Goal: Information Seeking & Learning: Check status

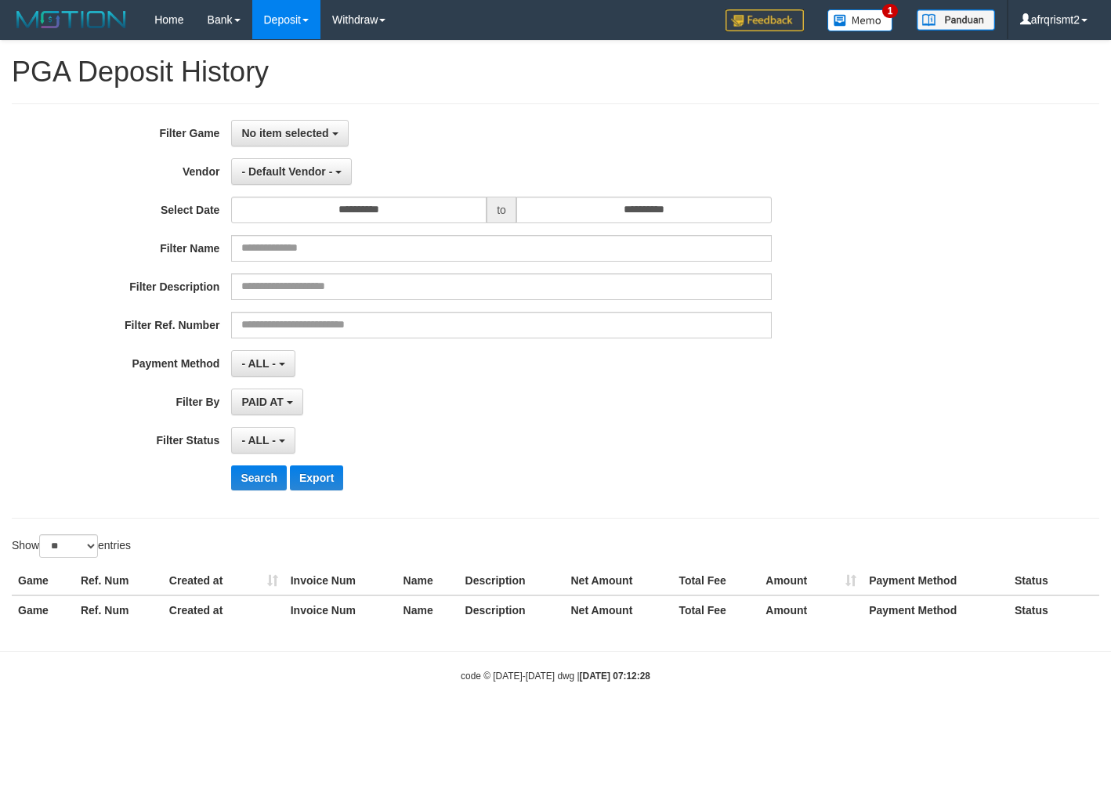
select select
select select "**"
click at [282, 118] on div "**********" at bounding box center [556, 310] width 1088 height 415
click at [283, 128] on span "No item selected" at bounding box center [284, 133] width 87 height 13
click at [301, 226] on ul "SELECT GAME [ITOTO] MERDEKATOGEL" at bounding box center [331, 187] width 201 height 80
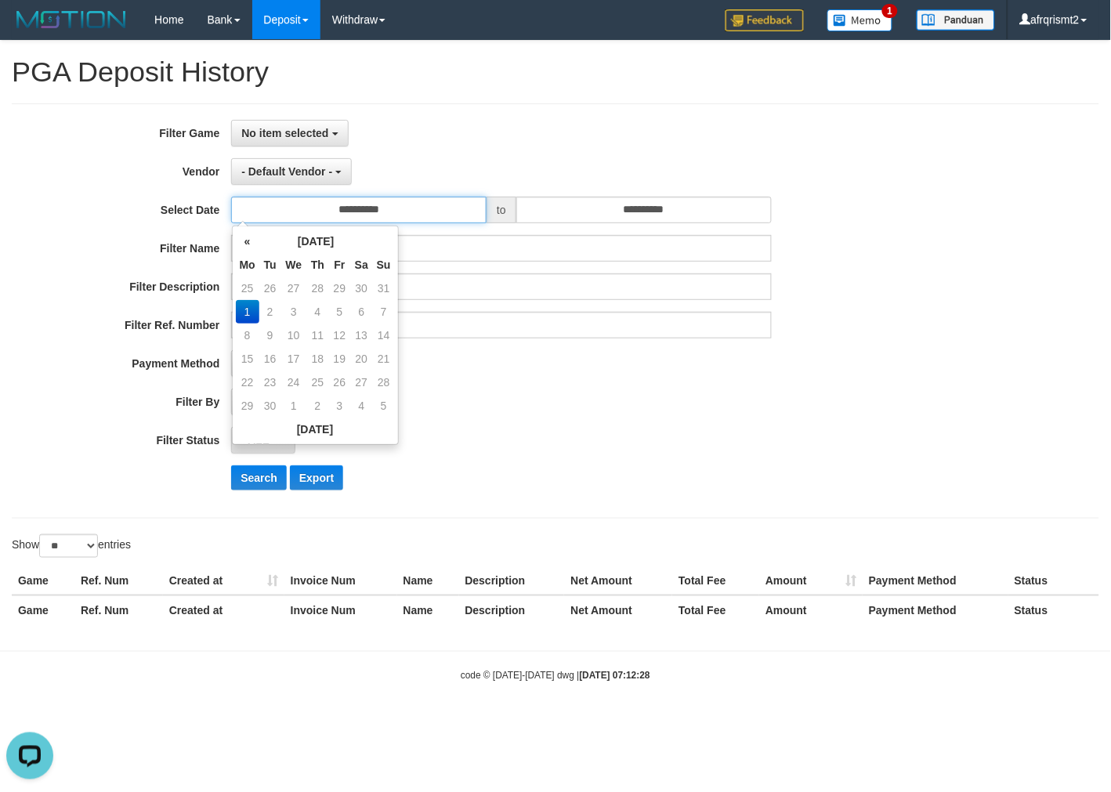
click at [329, 212] on input "**********" at bounding box center [358, 210] width 255 height 27
click at [318, 131] on span "No item selected" at bounding box center [284, 133] width 87 height 13
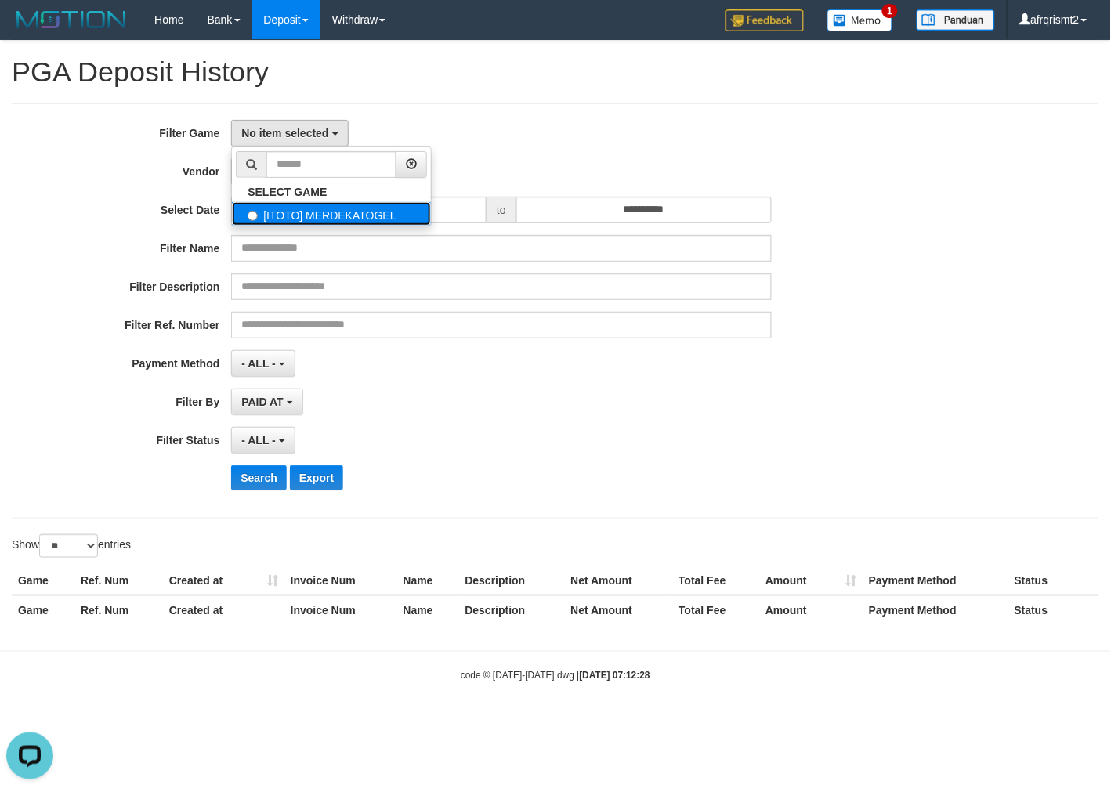
click at [360, 220] on label "[ITOTO] MERDEKATOGEL" at bounding box center [331, 214] width 199 height 24
select select "****"
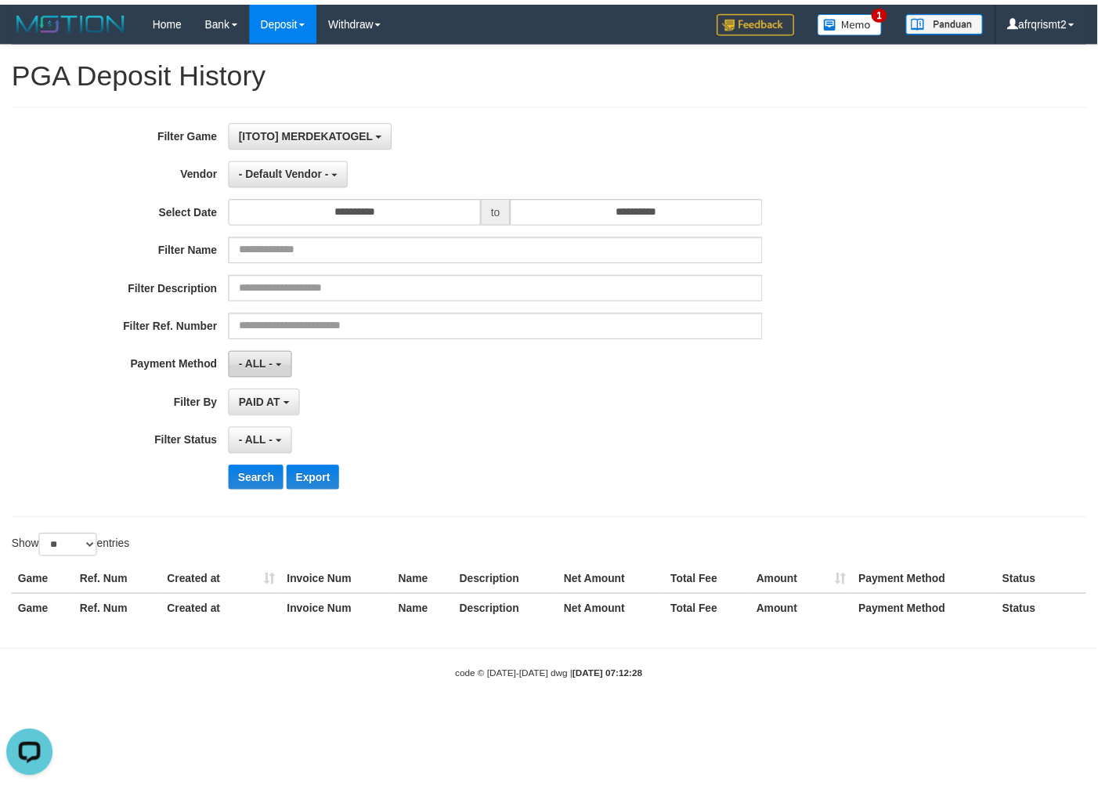
scroll to position [13, 0]
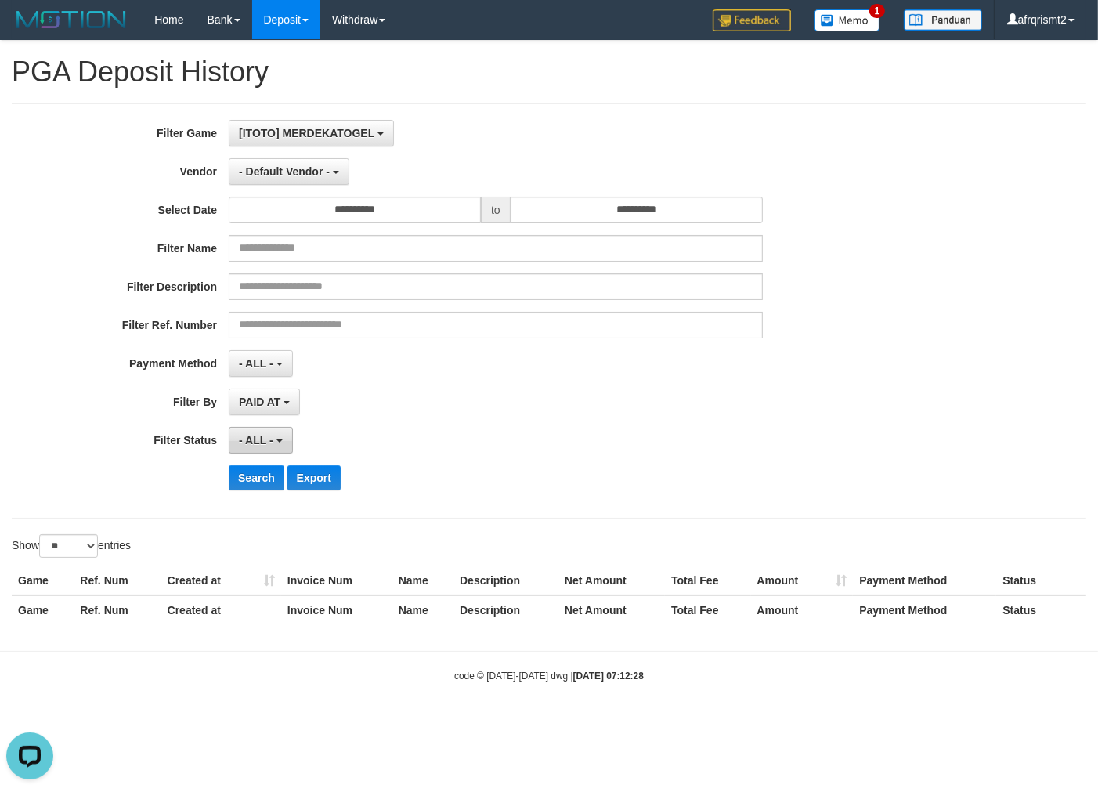
click at [265, 447] on button "- ALL -" at bounding box center [260, 440] width 63 height 27
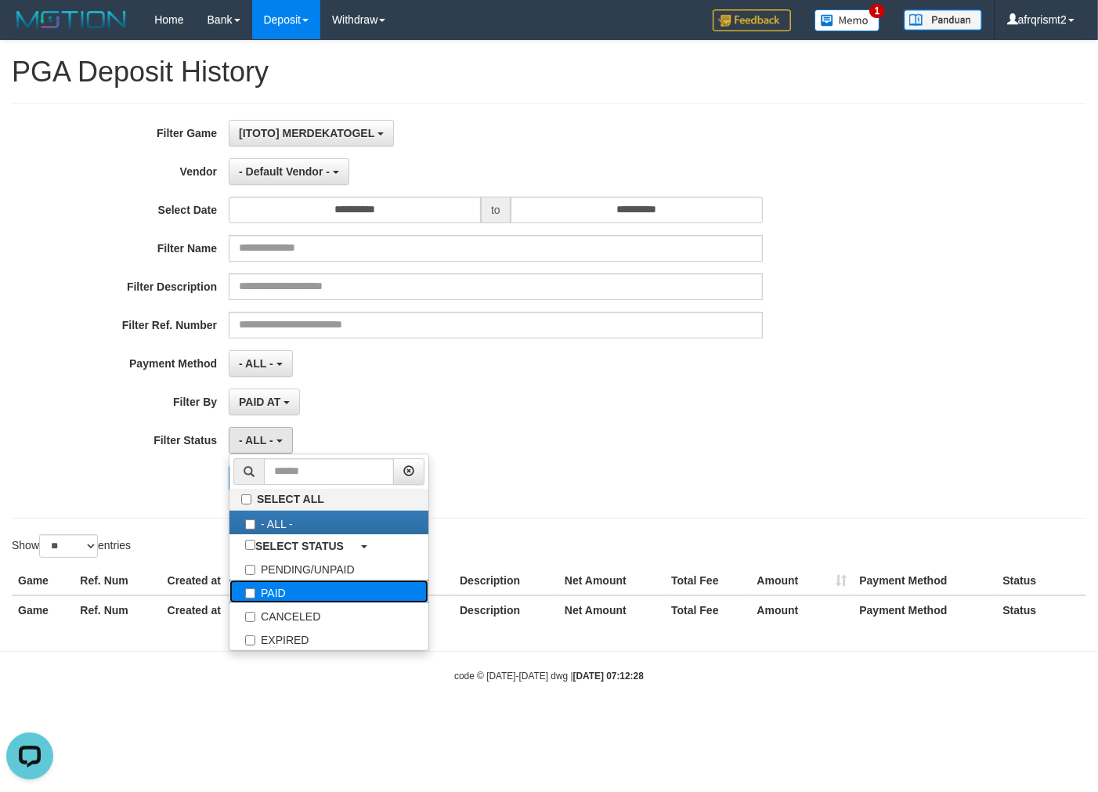
click at [270, 592] on label "PAID" at bounding box center [329, 592] width 199 height 24
select select "*"
click at [603, 508] on div "**********" at bounding box center [549, 310] width 1075 height 415
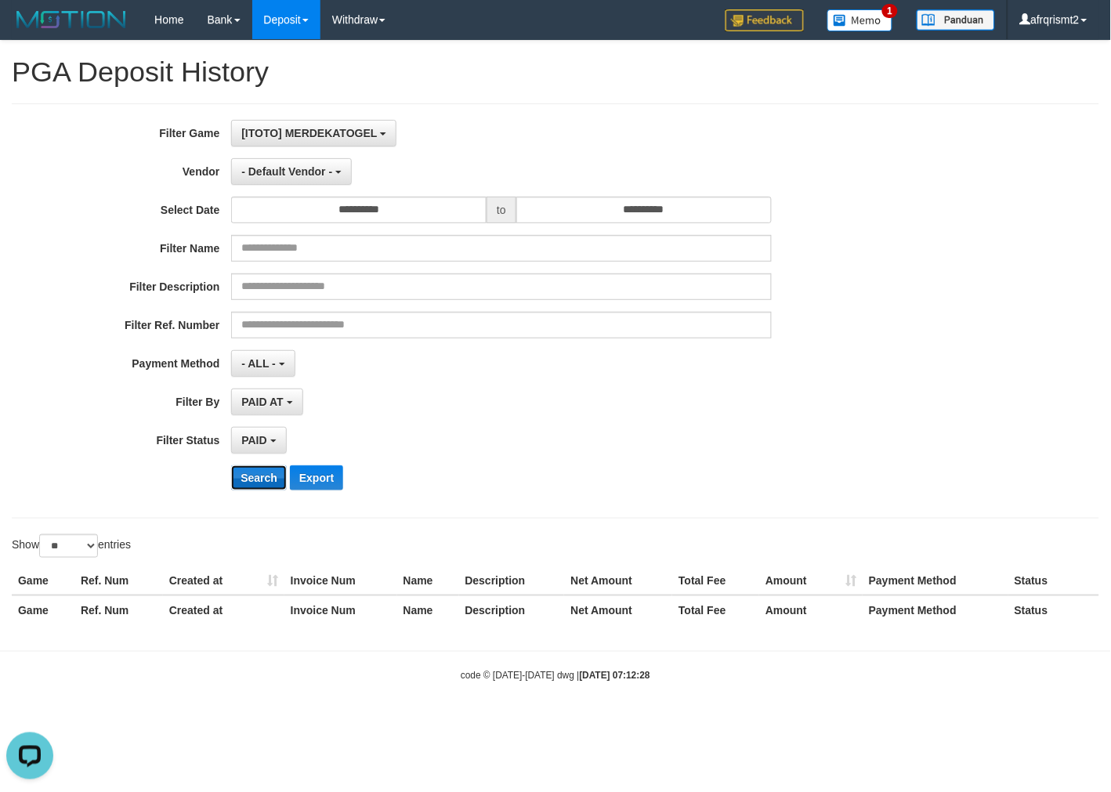
click at [246, 488] on button "Search" at bounding box center [259, 477] width 56 height 25
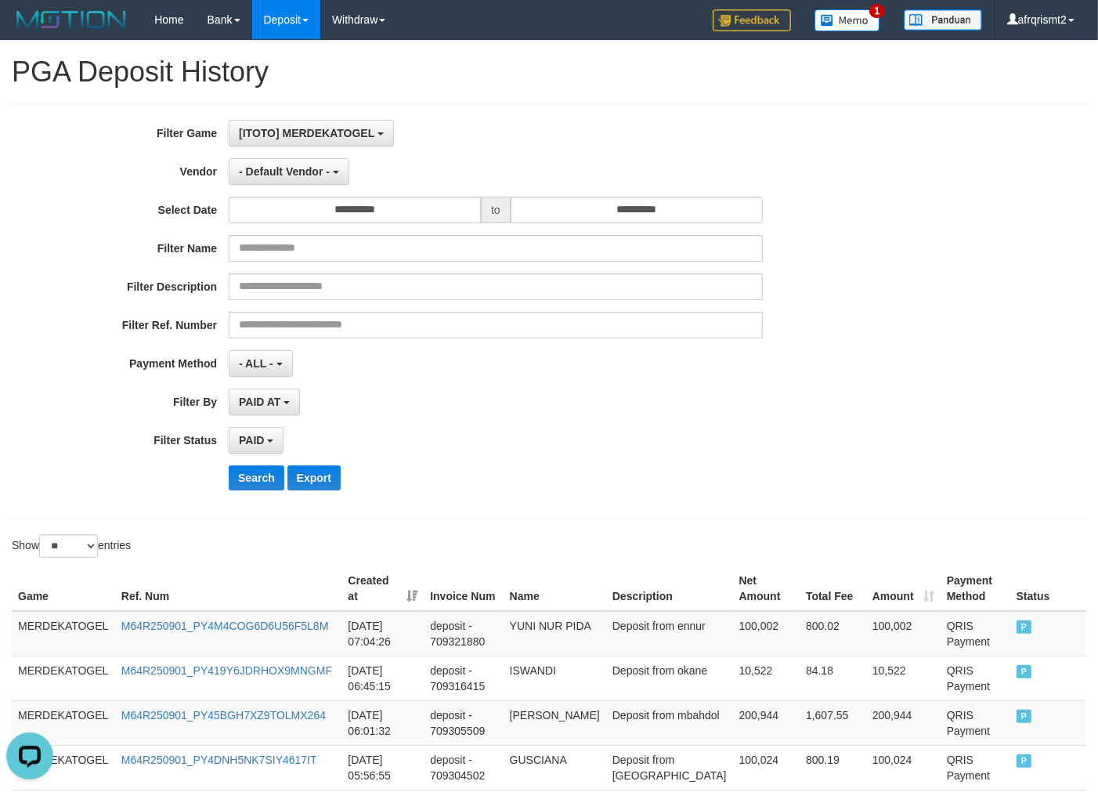
click at [366, 572] on th "Created at" at bounding box center [383, 588] width 82 height 45
drag, startPoint x: 574, startPoint y: 617, endPoint x: 585, endPoint y: 621, distance: 12.7
click at [576, 619] on td "[PERSON_NAME]" at bounding box center [555, 633] width 103 height 45
drag, startPoint x: 616, startPoint y: 515, endPoint x: 621, endPoint y: 523, distance: 9.8
click at [616, 522] on div "**********" at bounding box center [549, 658] width 1098 height 1234
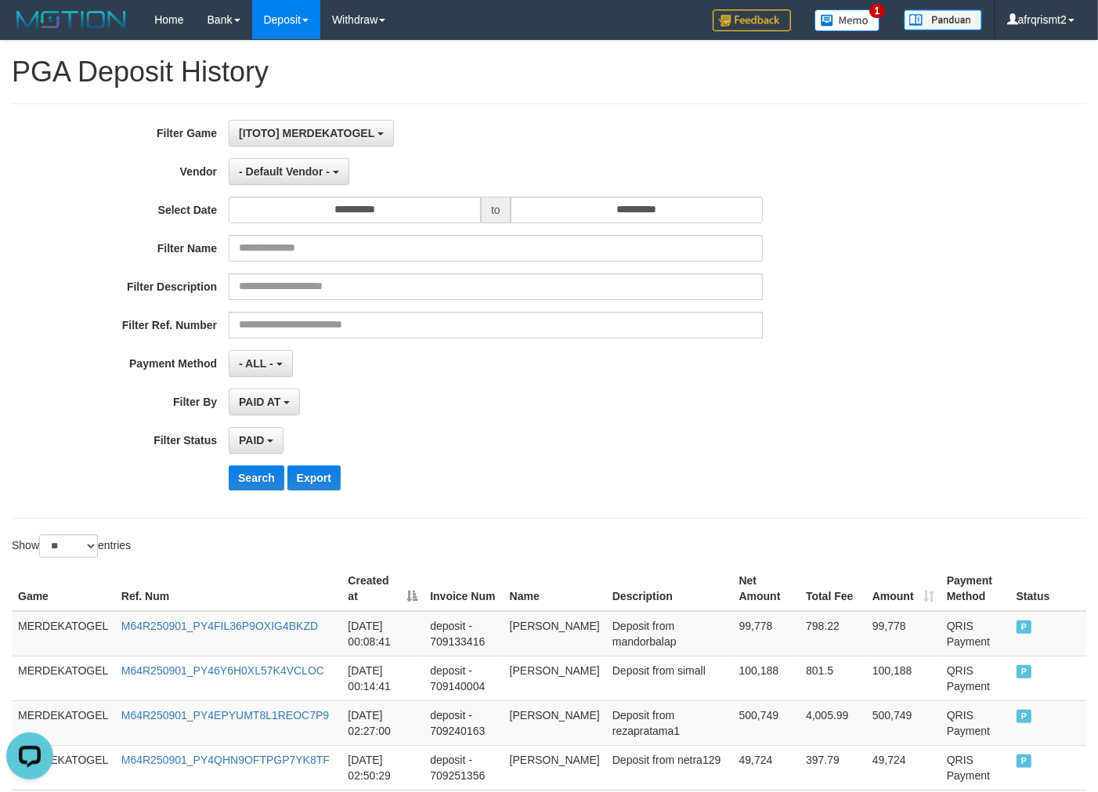
scroll to position [572, 0]
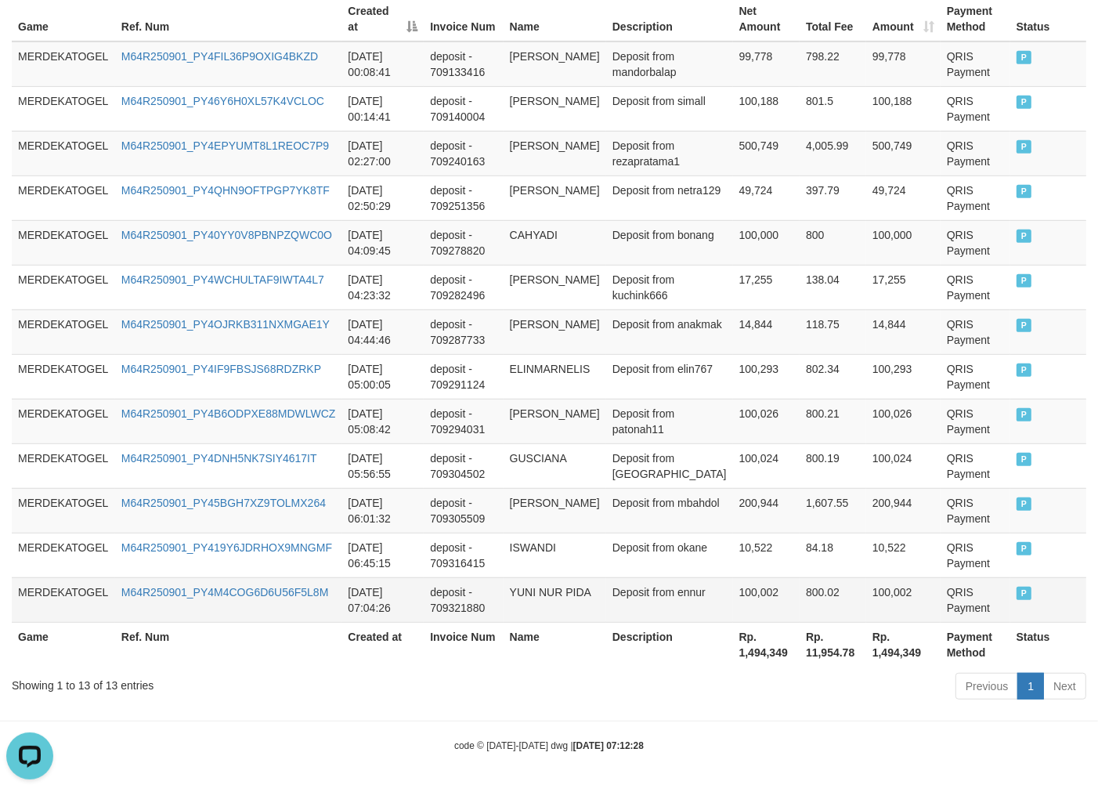
click at [559, 592] on td "YUNI NUR PIDA" at bounding box center [555, 599] width 103 height 45
copy td "NUR"
click at [559, 592] on td "YUNI NUR PIDA" at bounding box center [555, 599] width 103 height 45
copy td "YUNI NUR PIDA"
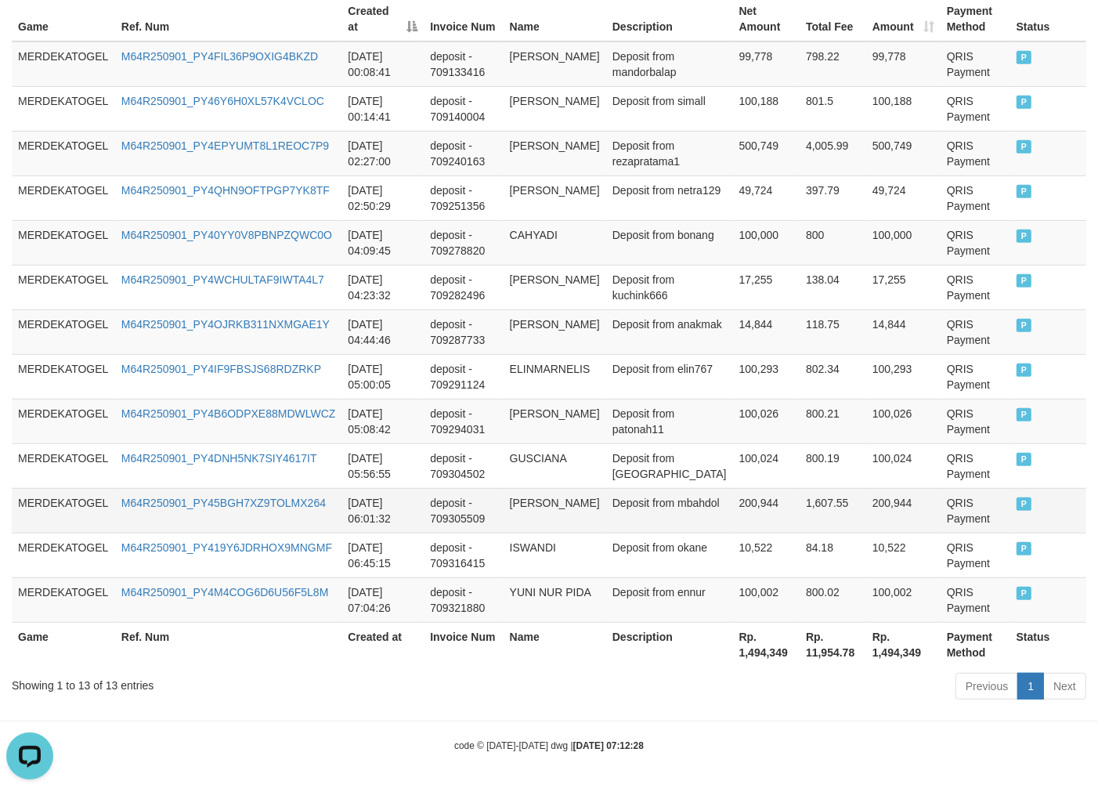
click at [605, 490] on td "[PERSON_NAME]" at bounding box center [555, 510] width 103 height 45
click at [572, 416] on td "[PERSON_NAME]" at bounding box center [555, 421] width 103 height 45
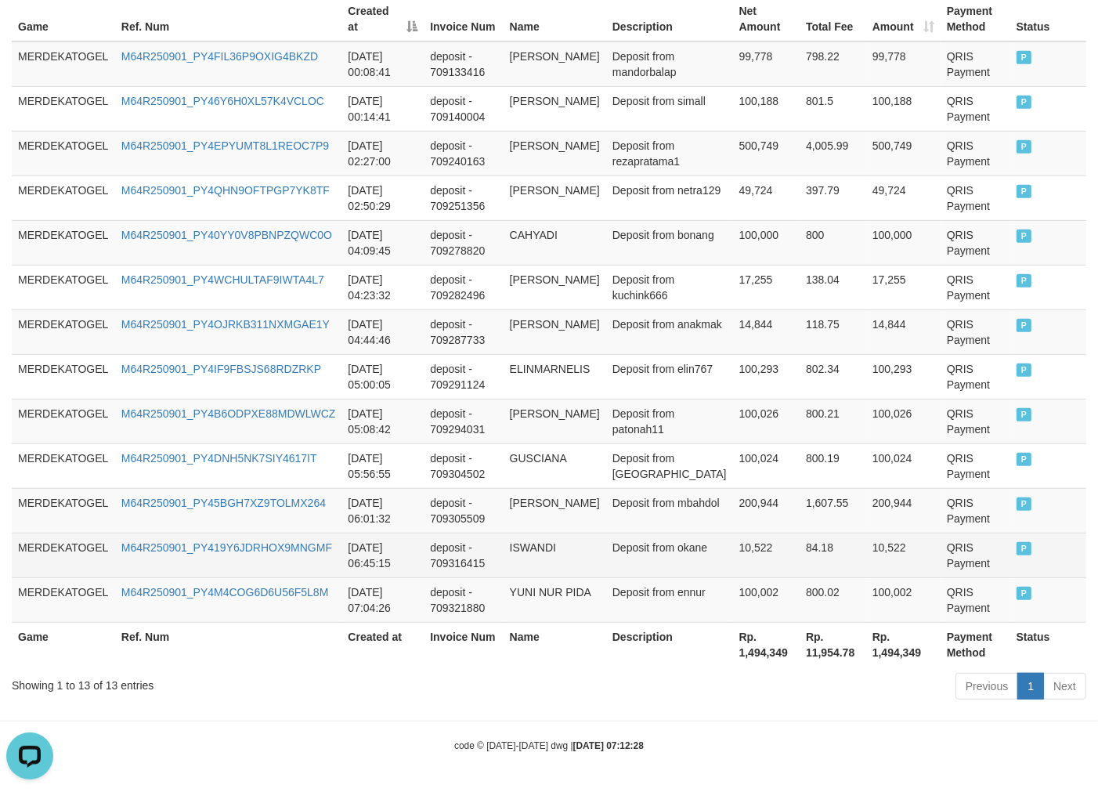
click at [567, 554] on td "ISWANDI" at bounding box center [555, 555] width 103 height 45
copy td "ISWANDI"
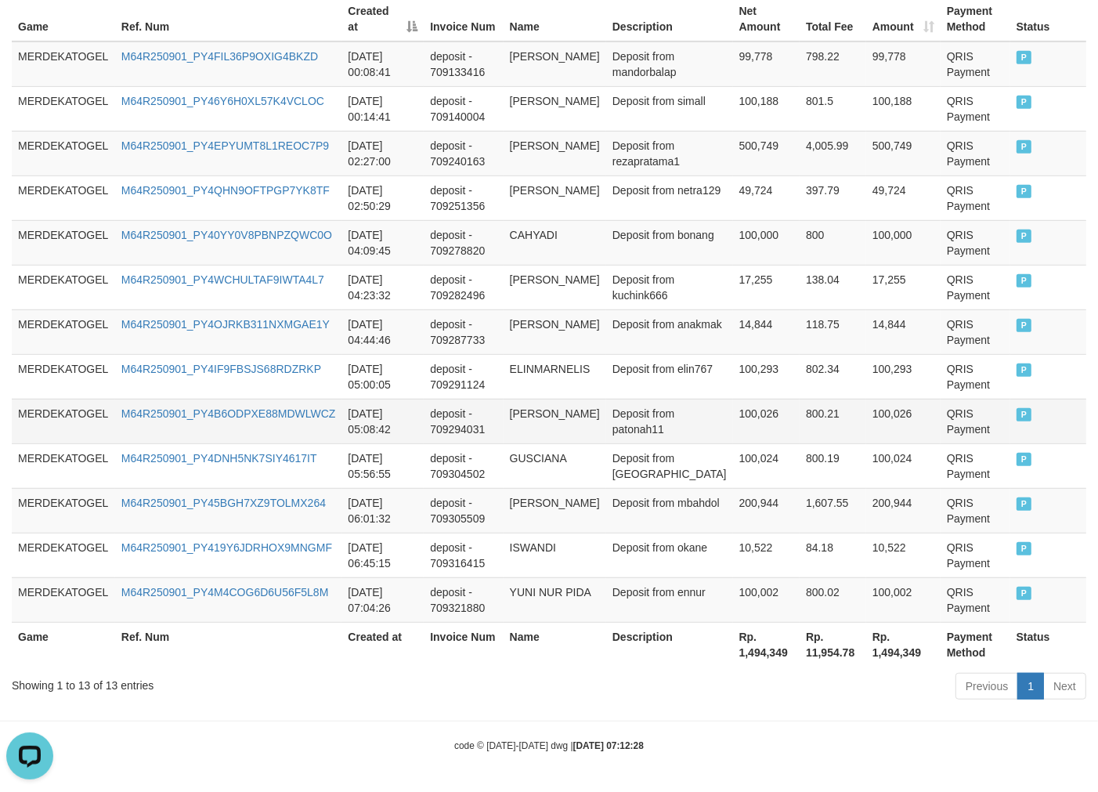
click at [733, 419] on td "100,026" at bounding box center [766, 421] width 67 height 45
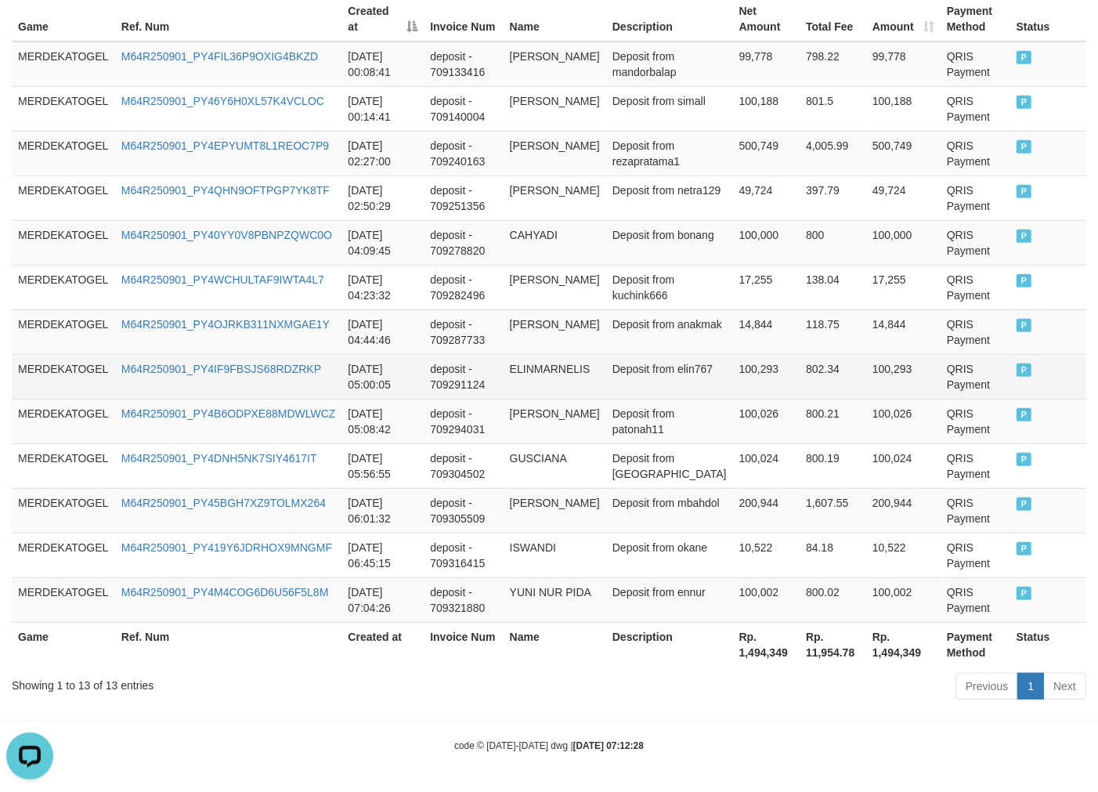
click at [733, 354] on td "100,293" at bounding box center [766, 376] width 67 height 45
drag, startPoint x: 710, startPoint y: 360, endPoint x: 707, endPoint y: 368, distance: 8.4
click at [710, 362] on td "Deposit from elin767" at bounding box center [669, 376] width 127 height 45
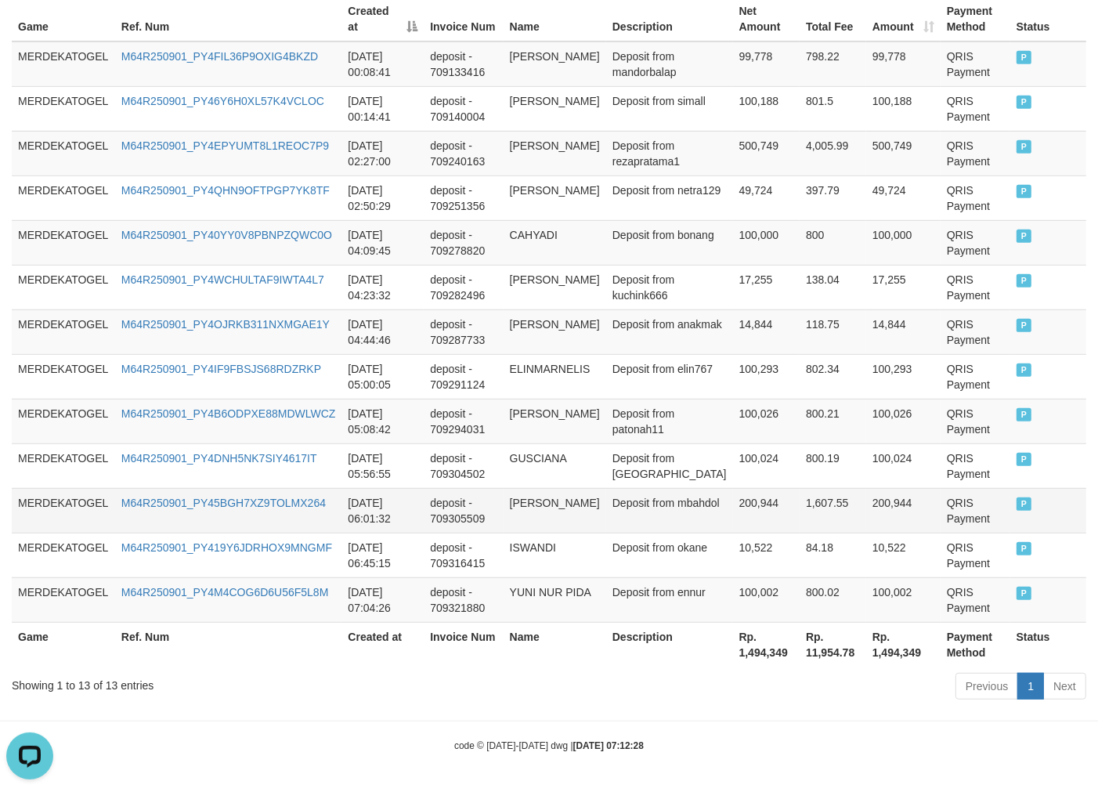
click at [557, 488] on td "[PERSON_NAME]" at bounding box center [555, 510] width 103 height 45
copy td "SULAIMAN"
click at [557, 488] on td "[PERSON_NAME]" at bounding box center [555, 510] width 103 height 45
copy td "[PERSON_NAME]"
click at [557, 488] on td "[PERSON_NAME]" at bounding box center [555, 510] width 103 height 45
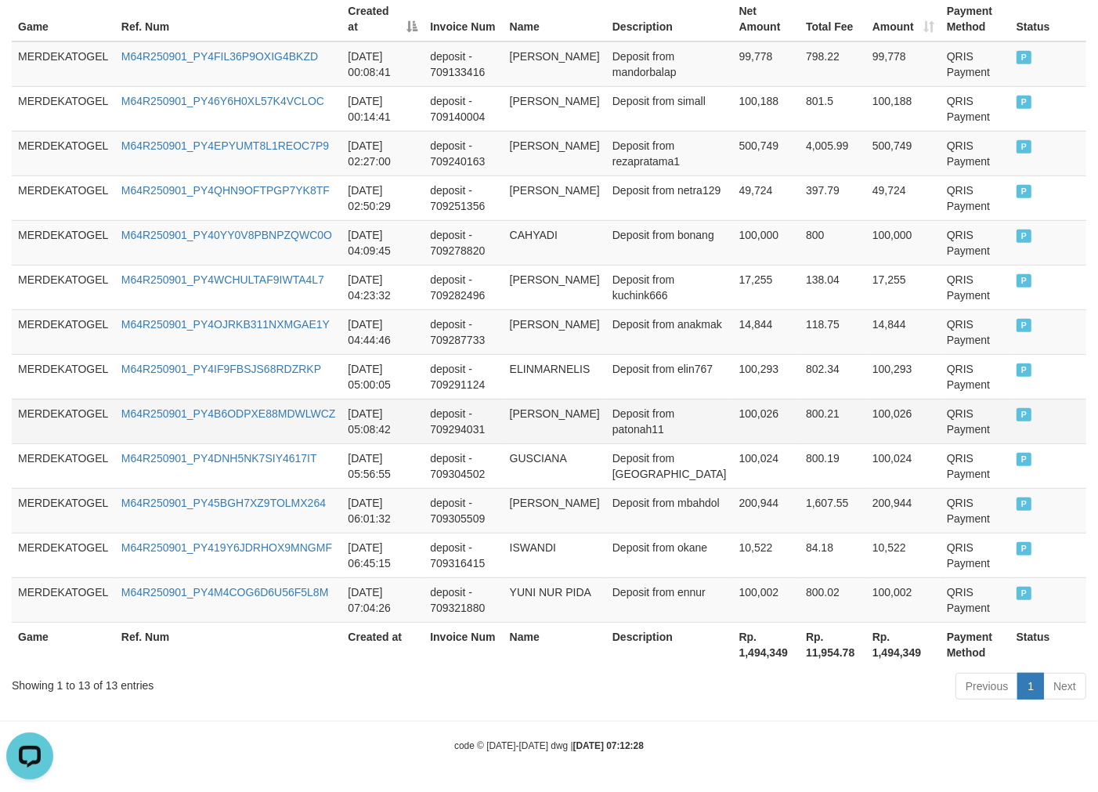
click at [664, 433] on td "Deposit from patonah11" at bounding box center [669, 421] width 127 height 45
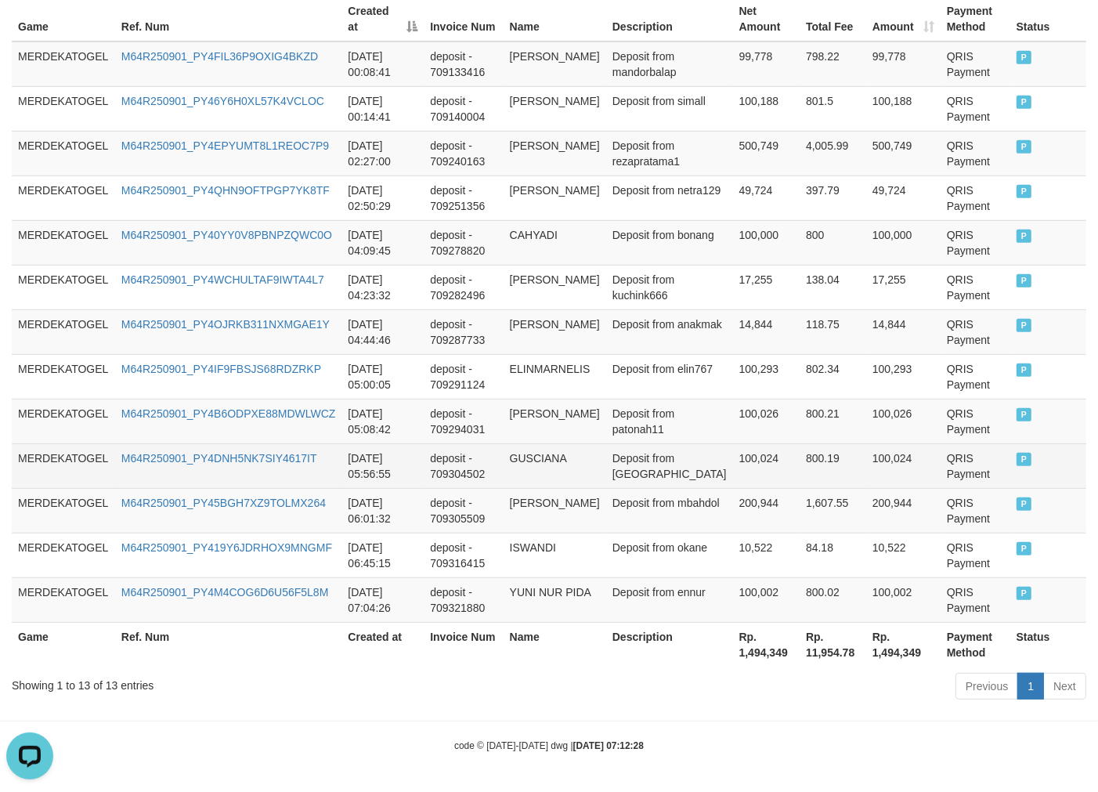
click at [518, 465] on td "GUSCIANA" at bounding box center [555, 465] width 103 height 45
copy td "GUSCIANA"
click at [518, 465] on td "GUSCIANA" at bounding box center [555, 465] width 103 height 45
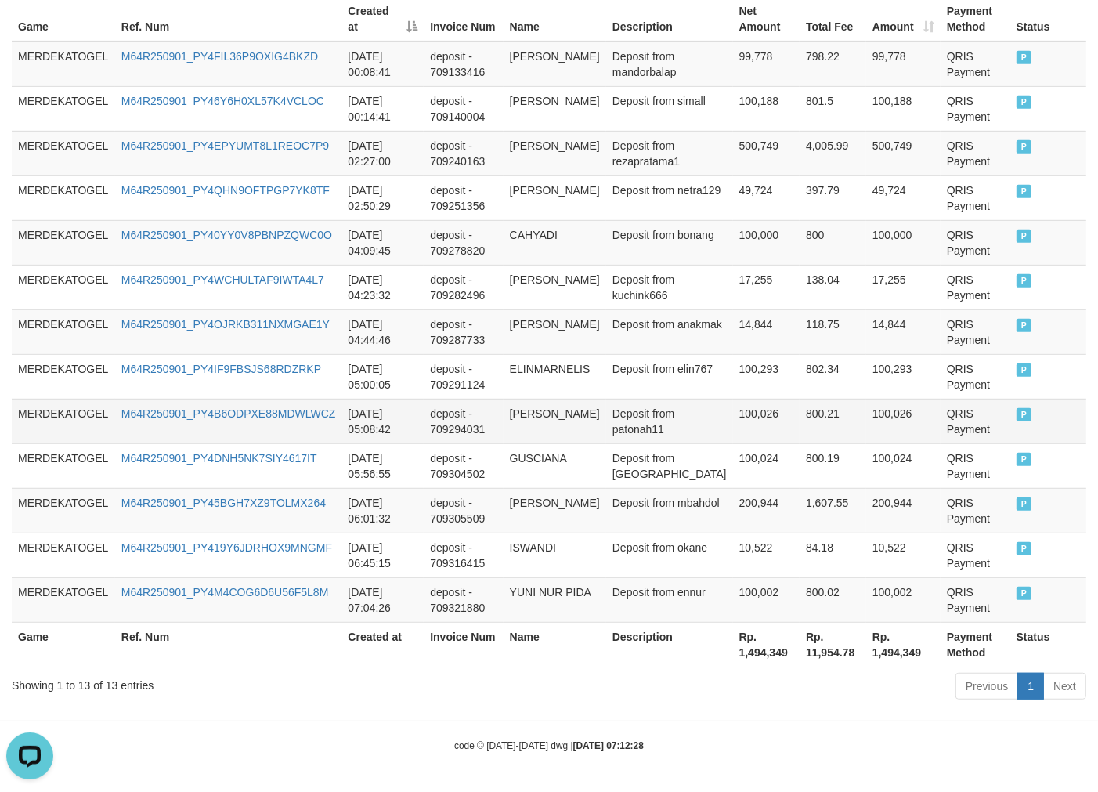
click at [378, 425] on td "[DATE] 05:08:42" at bounding box center [383, 421] width 82 height 45
click at [575, 409] on td "[PERSON_NAME]" at bounding box center [555, 421] width 103 height 45
click at [514, 423] on td "[PERSON_NAME]" at bounding box center [555, 421] width 103 height 45
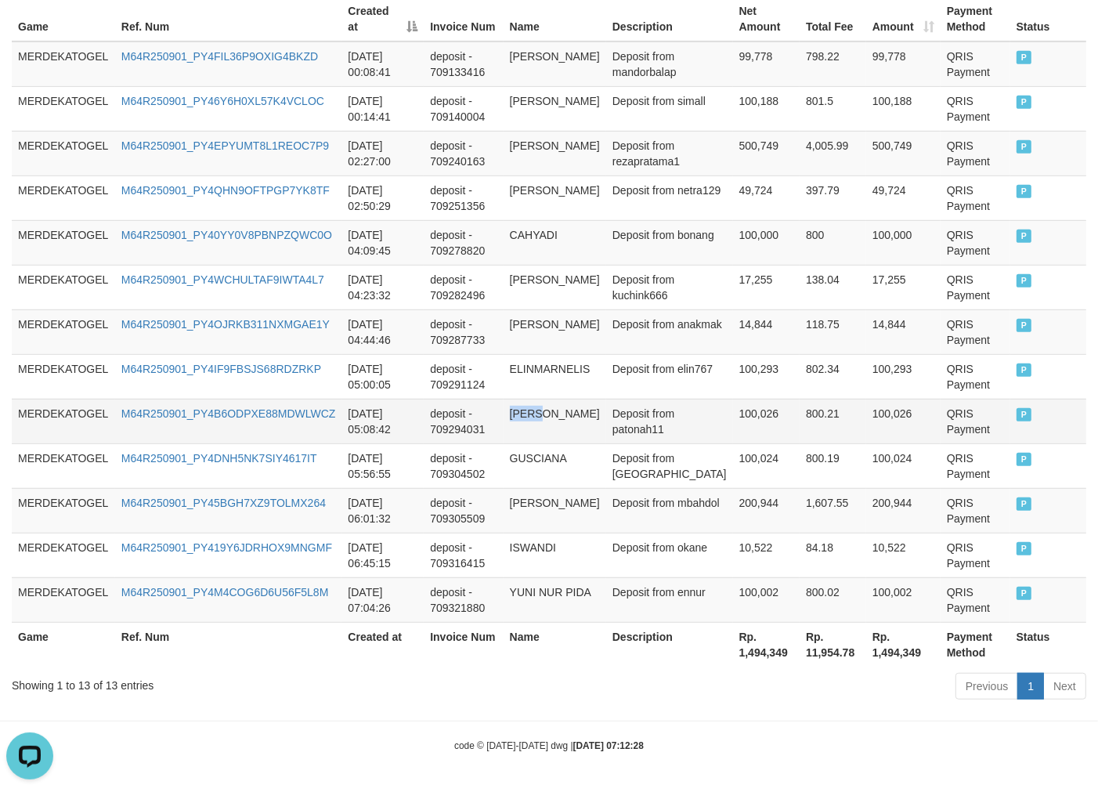
click at [514, 423] on td "[PERSON_NAME]" at bounding box center [555, 421] width 103 height 45
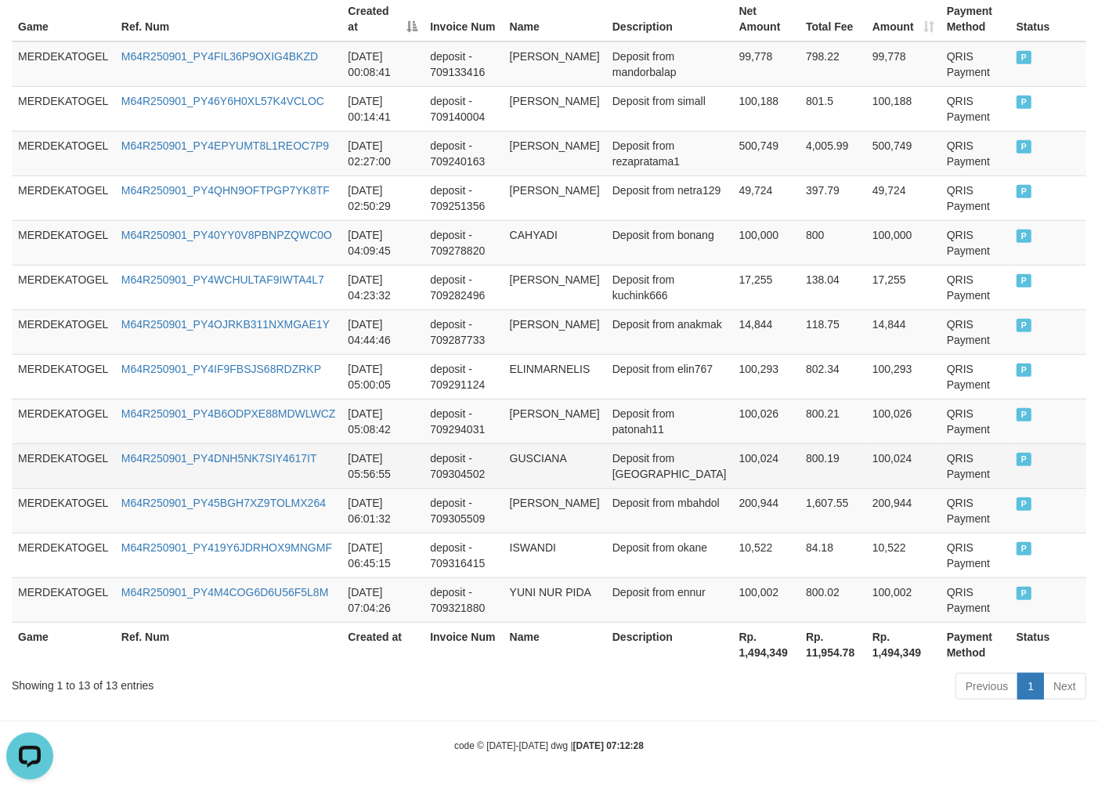
click at [445, 468] on td "deposit - 709304502" at bounding box center [463, 465] width 79 height 45
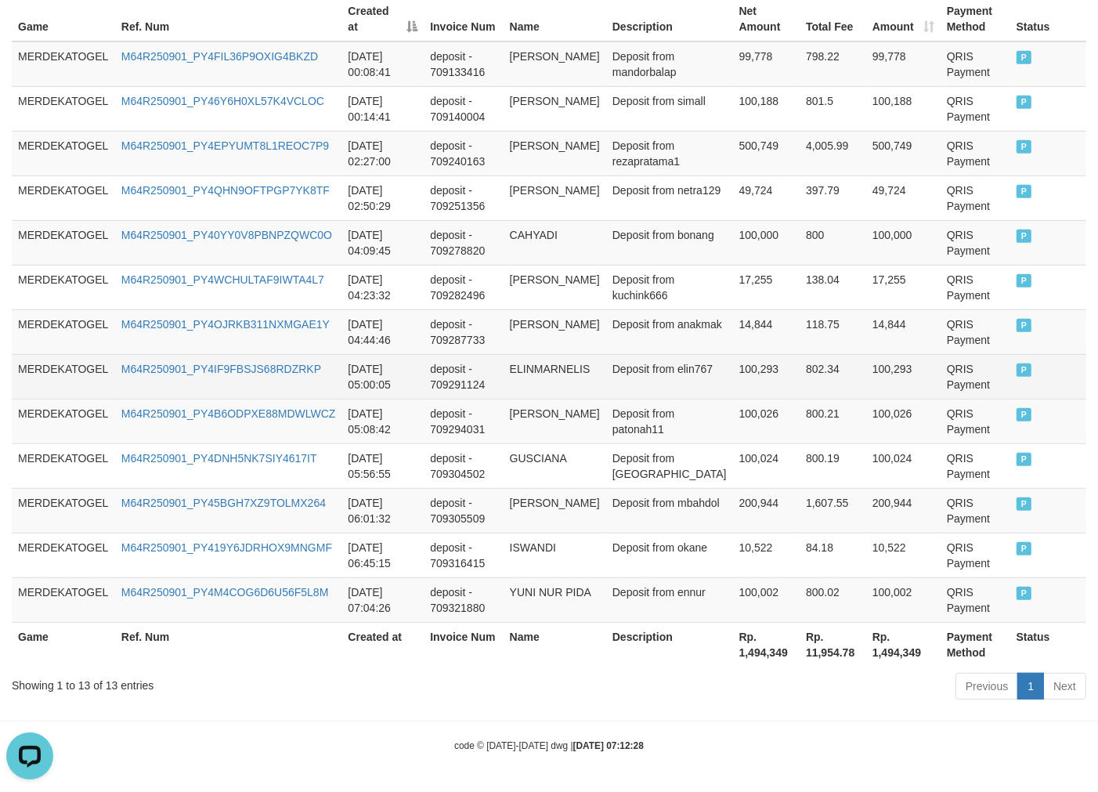
click at [537, 366] on td "ELINMARNELIS" at bounding box center [555, 376] width 103 height 45
click at [497, 394] on td "deposit - 709291124" at bounding box center [463, 376] width 79 height 45
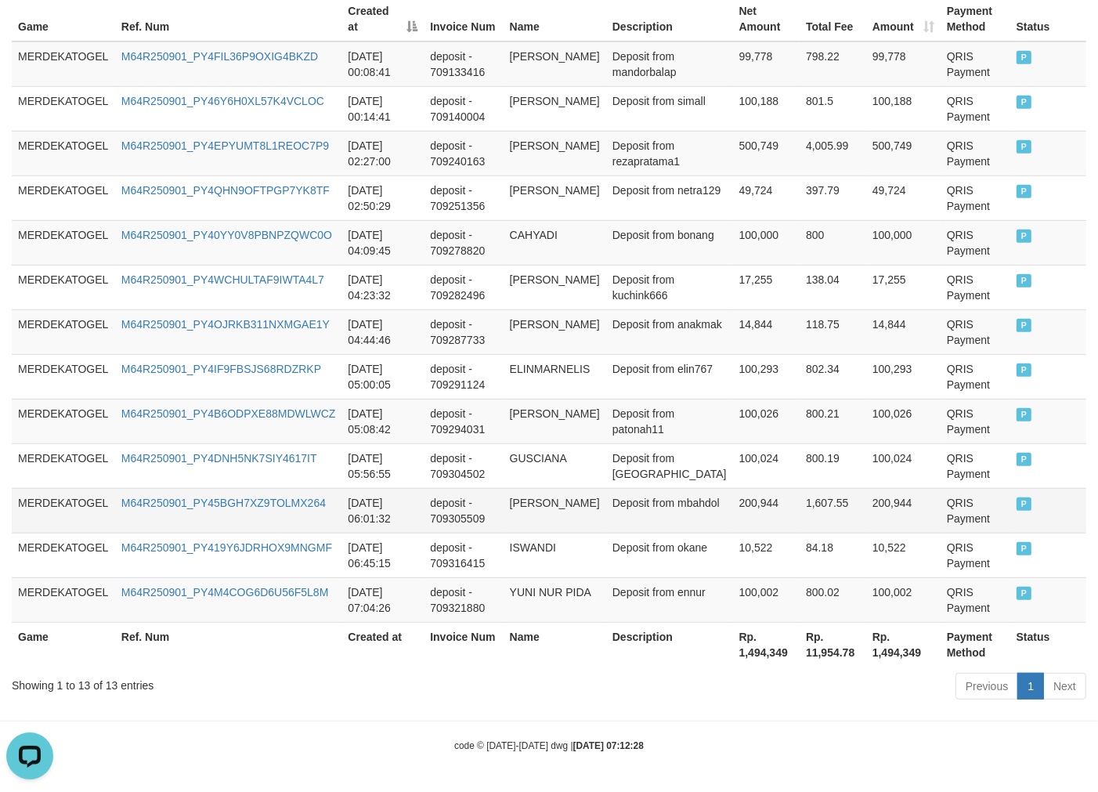
click at [646, 497] on td "Deposit from mbahdol" at bounding box center [669, 510] width 127 height 45
click at [581, 332] on td "[PERSON_NAME]" at bounding box center [555, 331] width 103 height 45
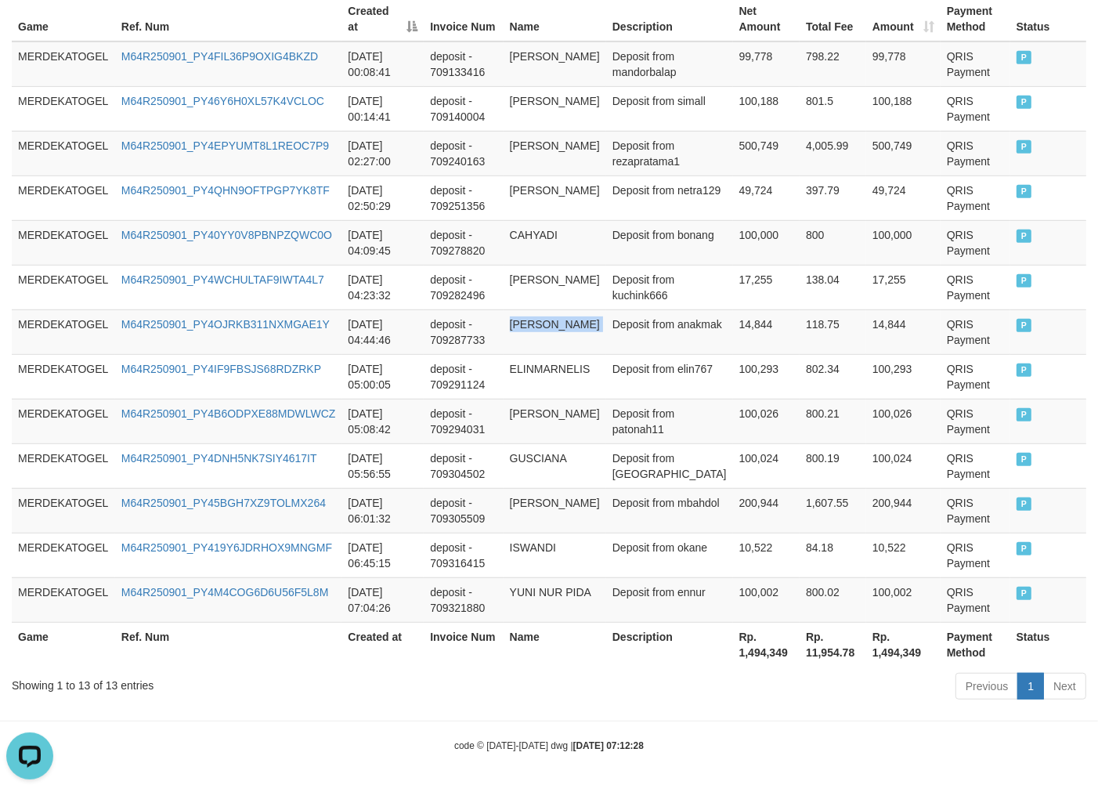
copy td "[PERSON_NAME]"
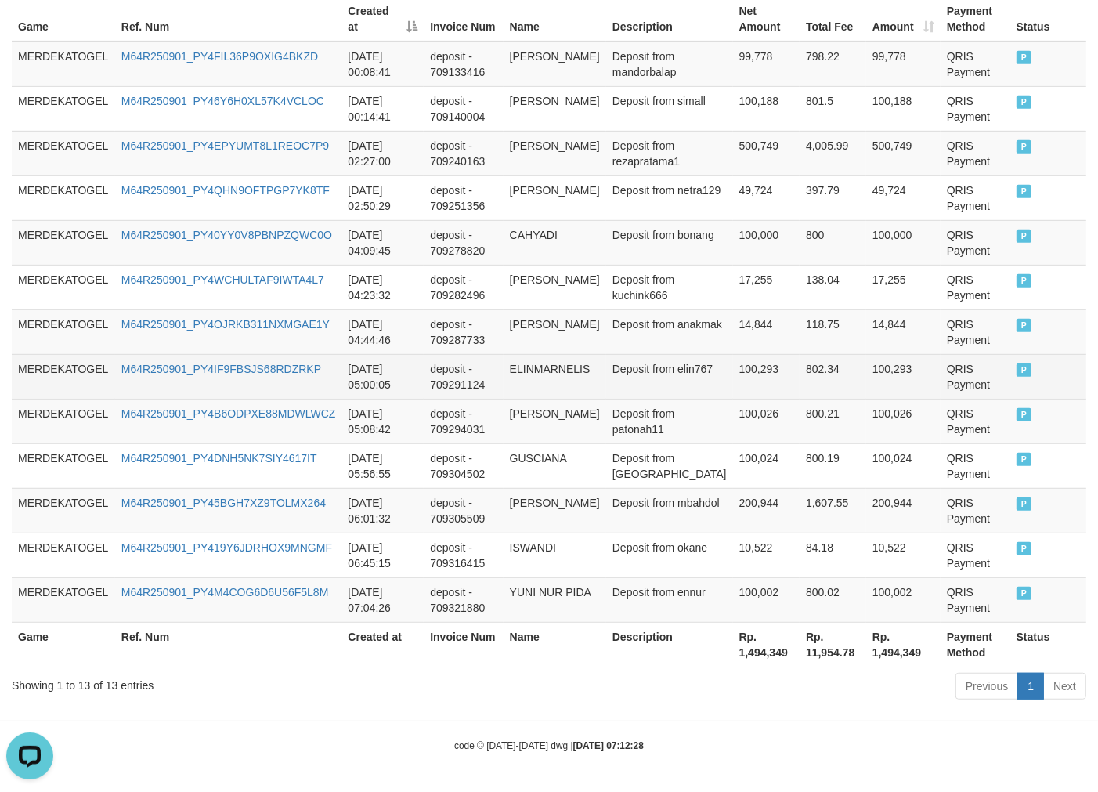
click at [599, 382] on td "ELINMARNELIS" at bounding box center [555, 376] width 103 height 45
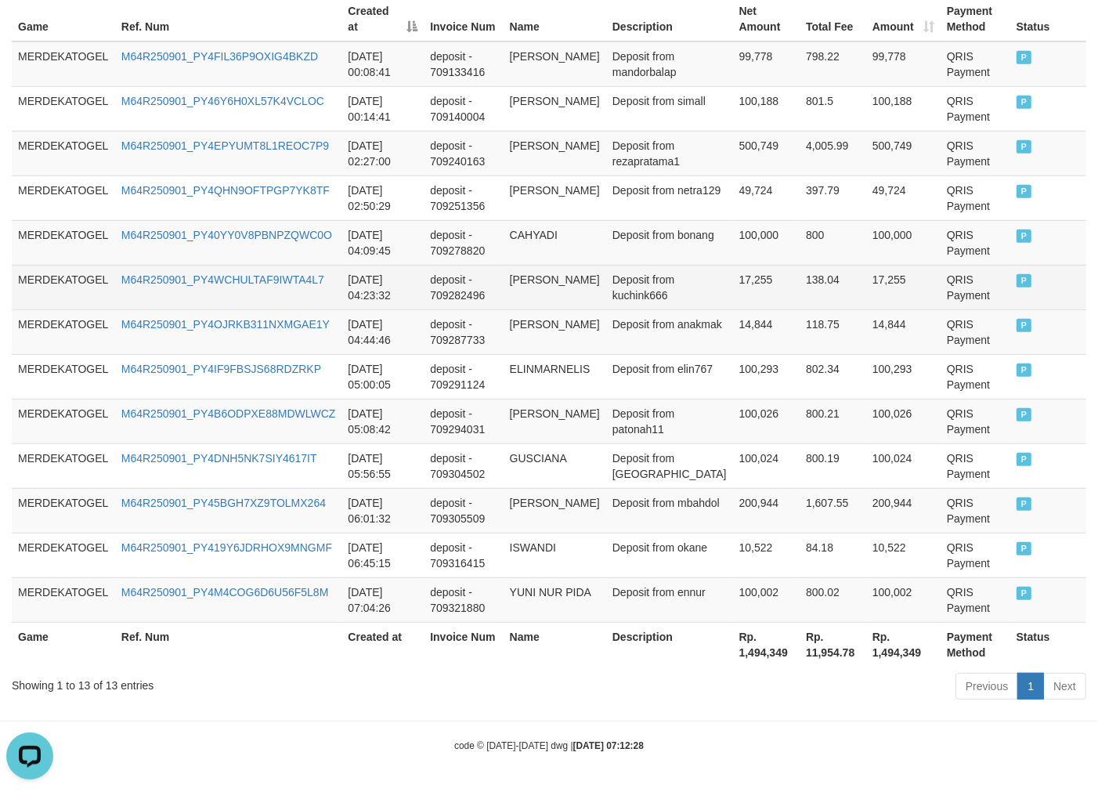
click at [553, 277] on td "[PERSON_NAME]" at bounding box center [555, 287] width 103 height 45
click at [553, 278] on td "[PERSON_NAME]" at bounding box center [555, 287] width 103 height 45
copy td "[PERSON_NAME]"
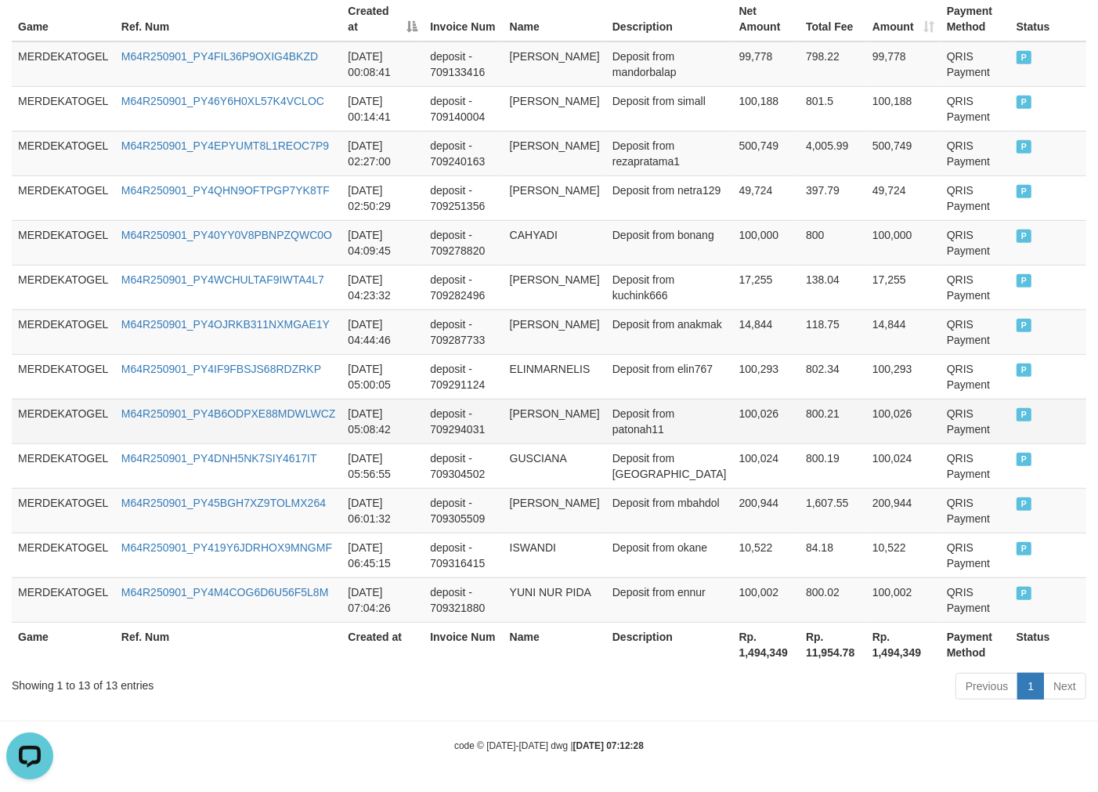
drag, startPoint x: 687, startPoint y: 400, endPoint x: 688, endPoint y: 409, distance: 8.7
click at [686, 401] on td "Deposit from patonah11" at bounding box center [669, 421] width 127 height 45
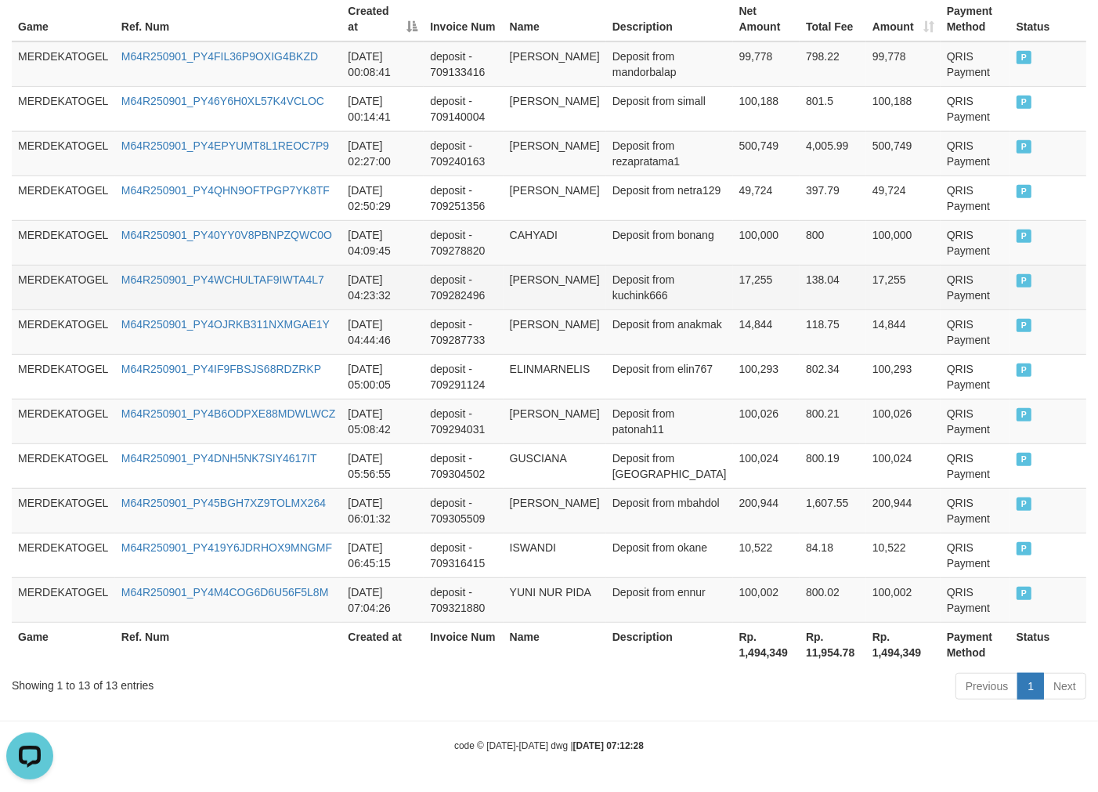
click at [573, 292] on td "[PERSON_NAME]" at bounding box center [555, 287] width 103 height 45
copy td "APRIANI"
click at [573, 292] on td "[PERSON_NAME]" at bounding box center [555, 287] width 103 height 45
copy td "[PERSON_NAME]"
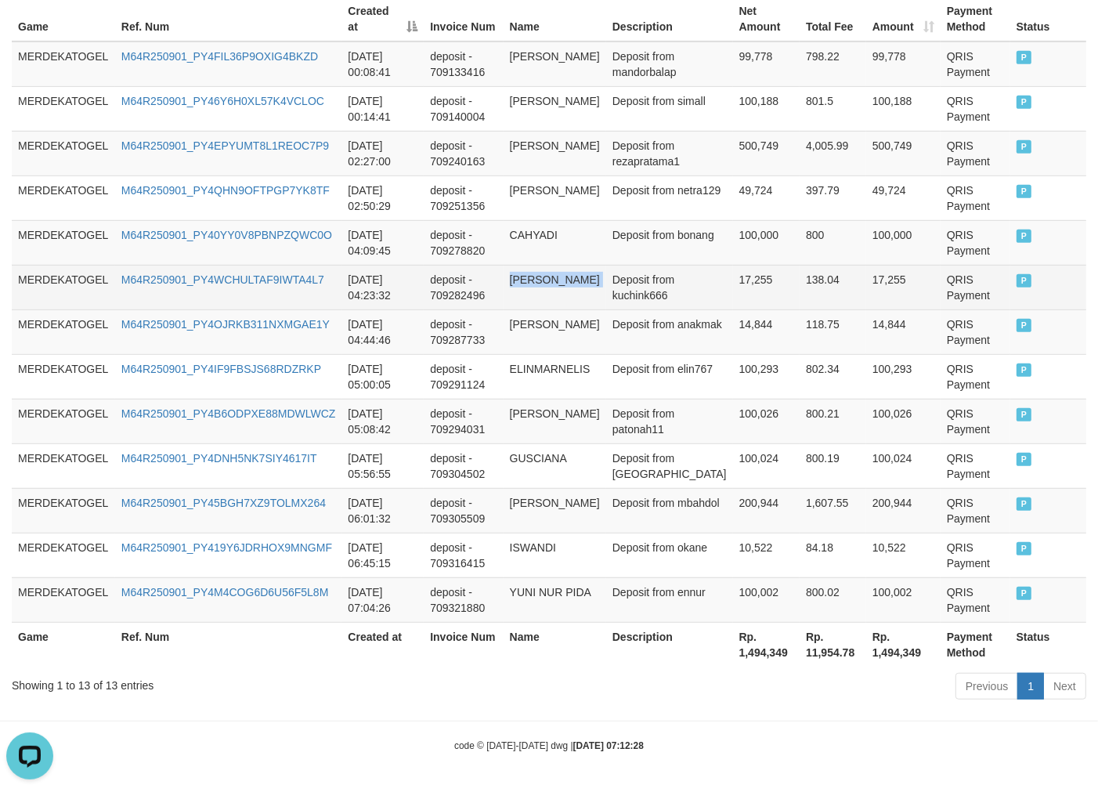
click at [573, 292] on td "[PERSON_NAME]" at bounding box center [555, 287] width 103 height 45
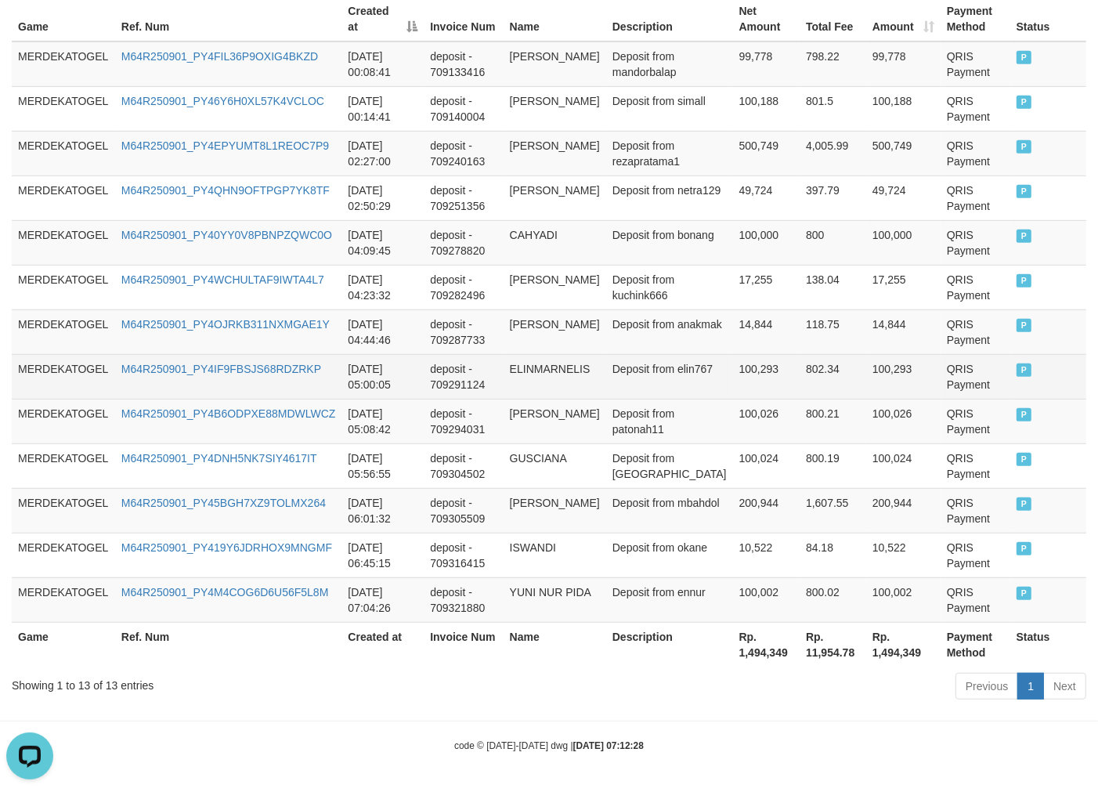
click at [678, 379] on td "Deposit from elin767" at bounding box center [669, 376] width 127 height 45
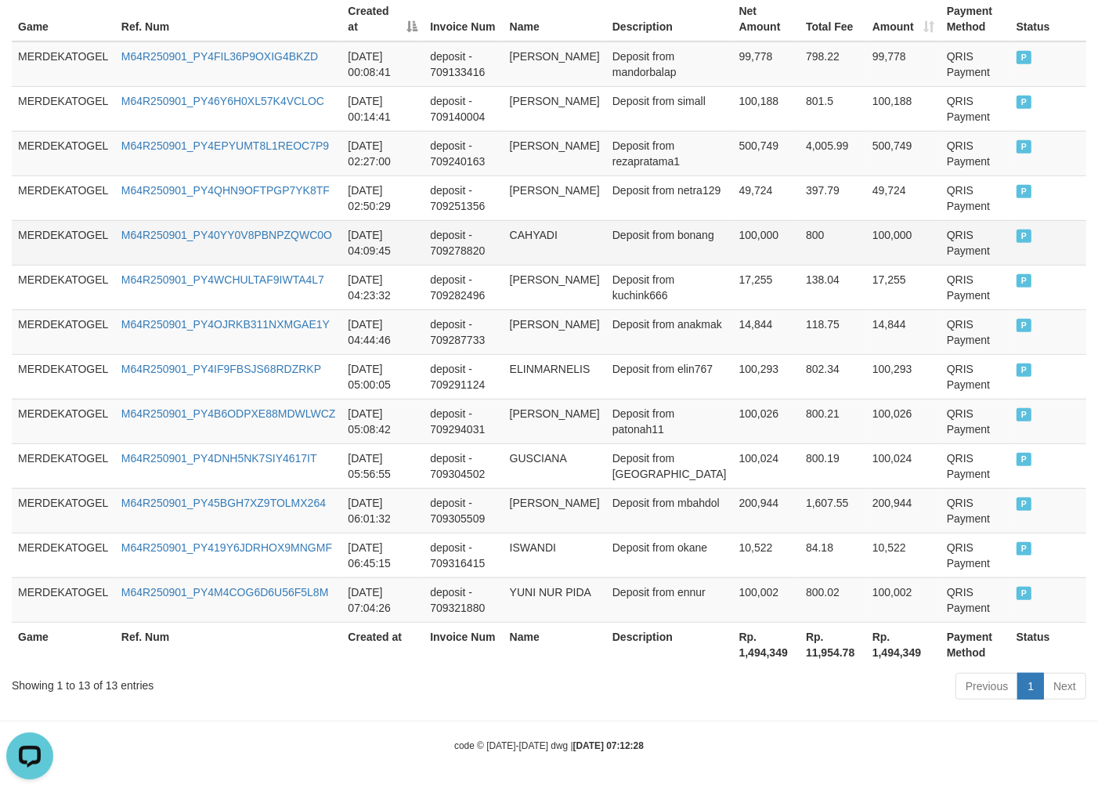
click at [546, 243] on td "CAHYADI" at bounding box center [555, 242] width 103 height 45
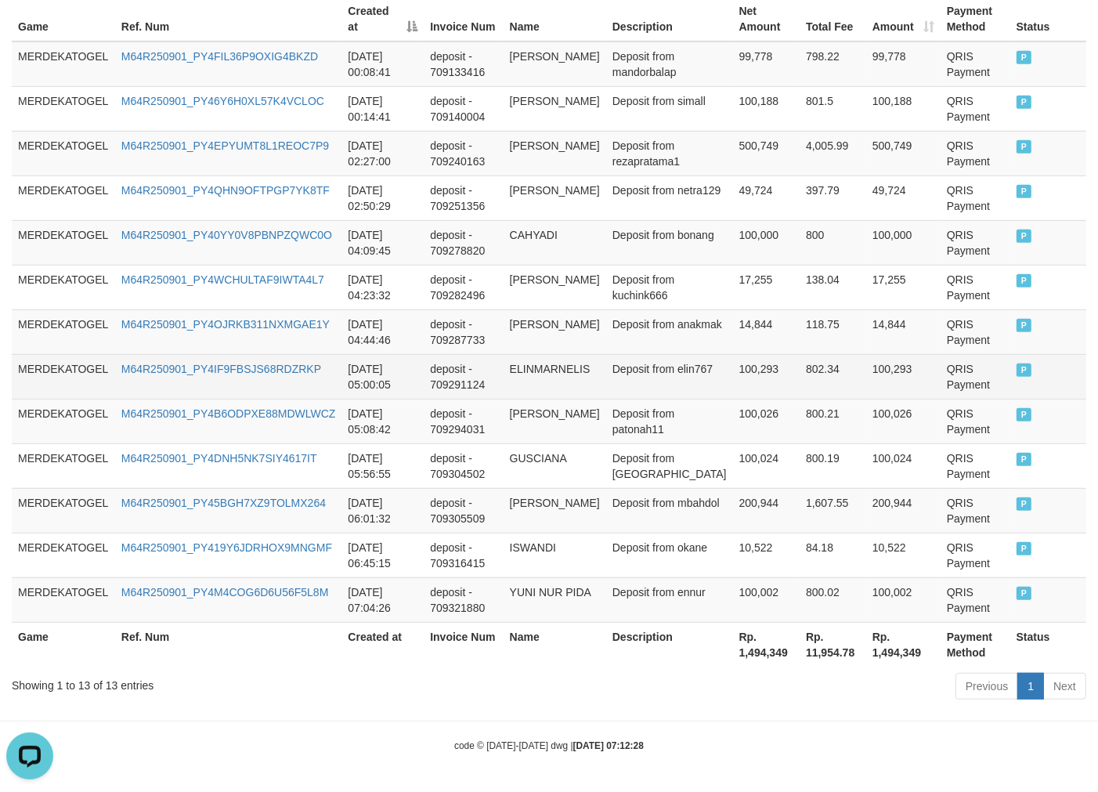
click at [733, 379] on td "100,293" at bounding box center [766, 376] width 67 height 45
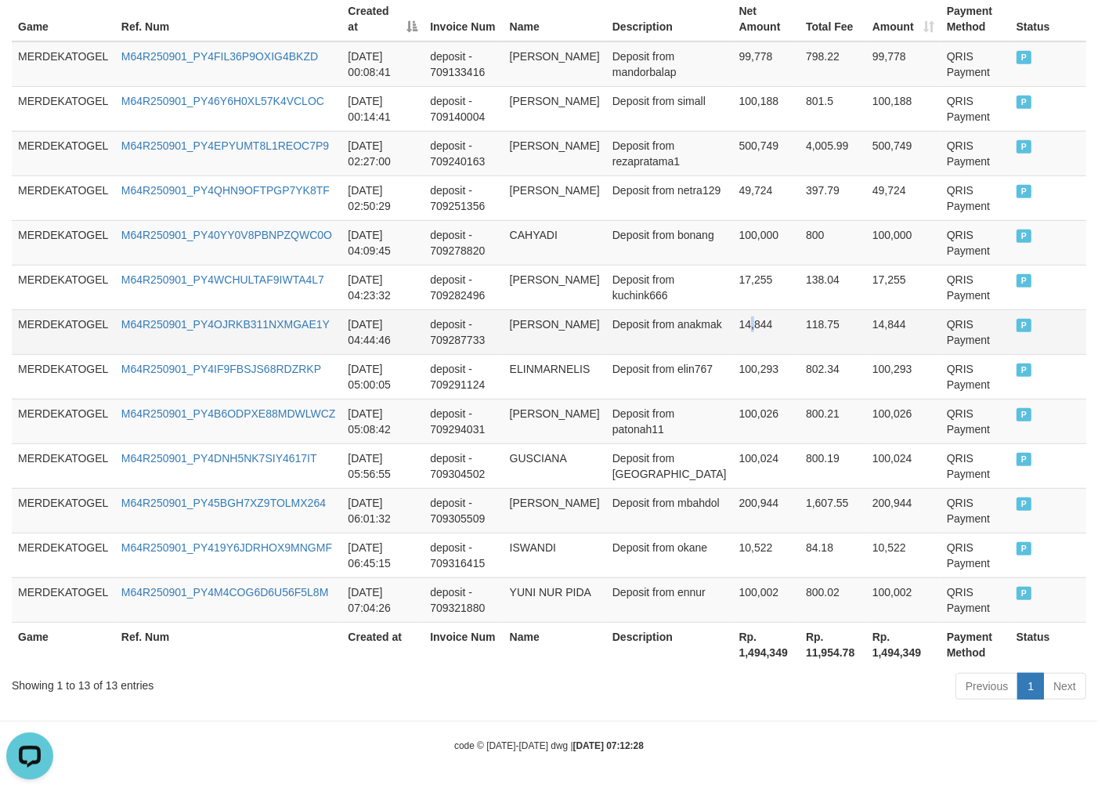
click at [733, 338] on td "14,844" at bounding box center [766, 331] width 67 height 45
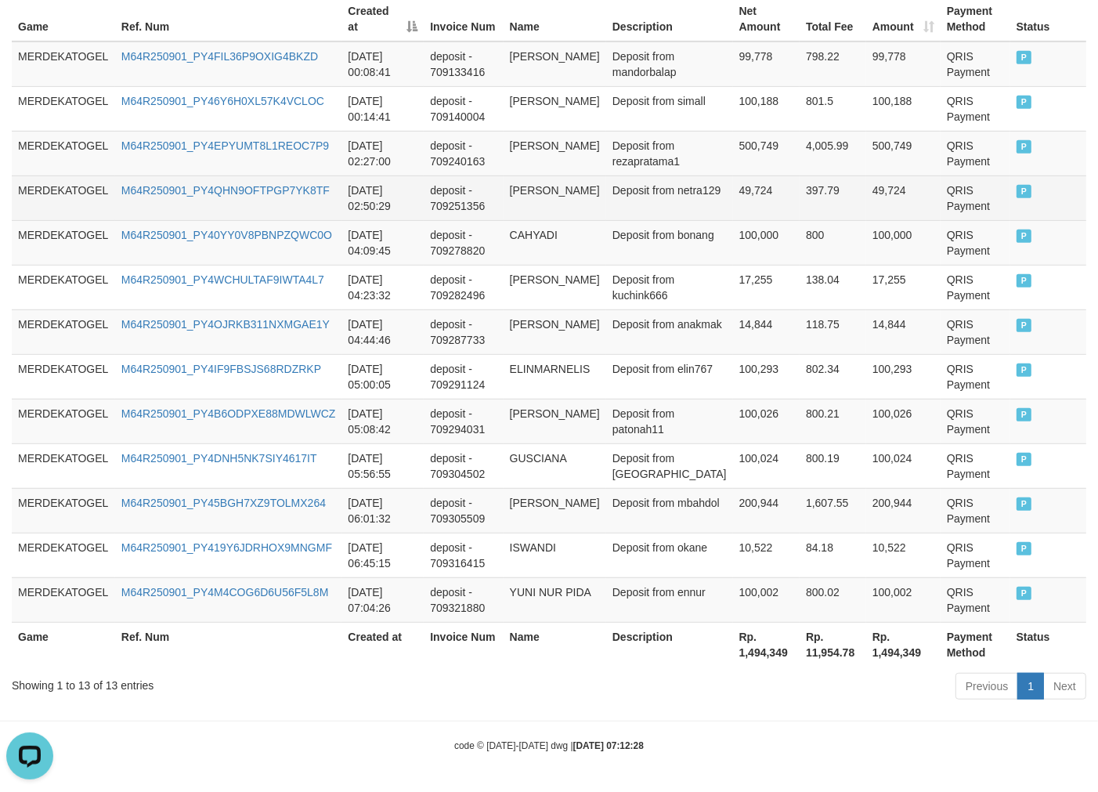
click at [762, 212] on td "49,724" at bounding box center [766, 198] width 67 height 45
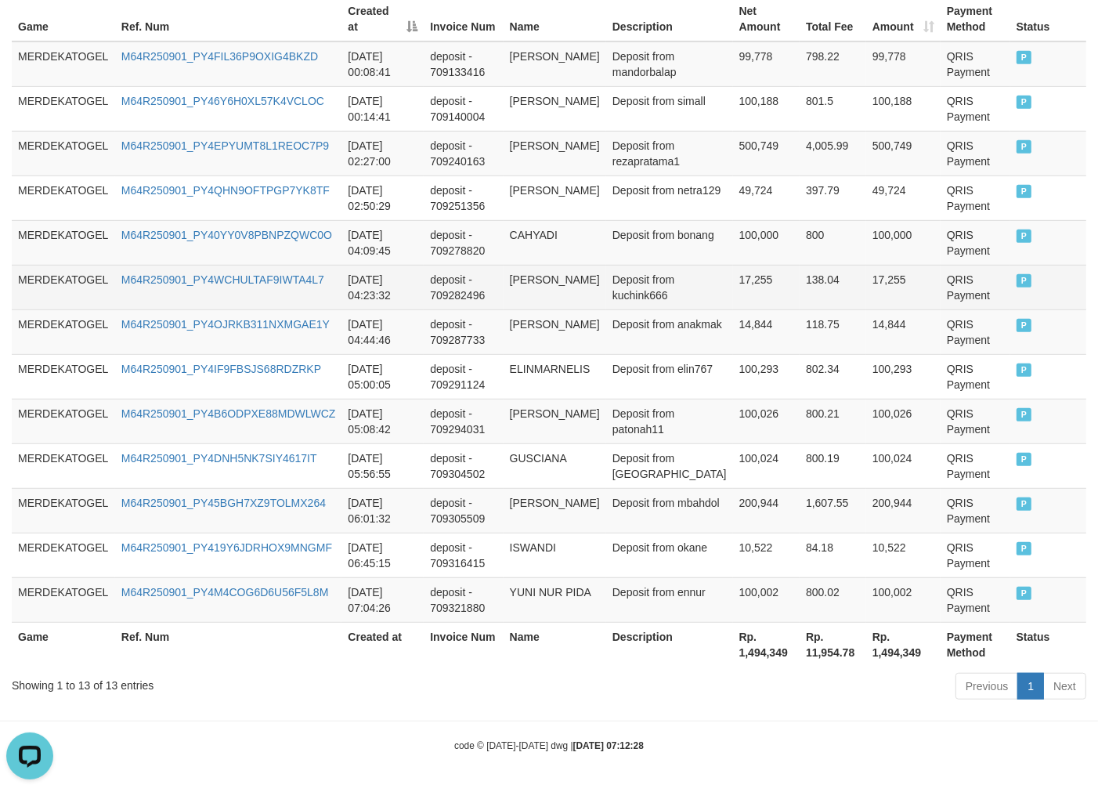
click at [845, 277] on td "138.04" at bounding box center [833, 287] width 67 height 45
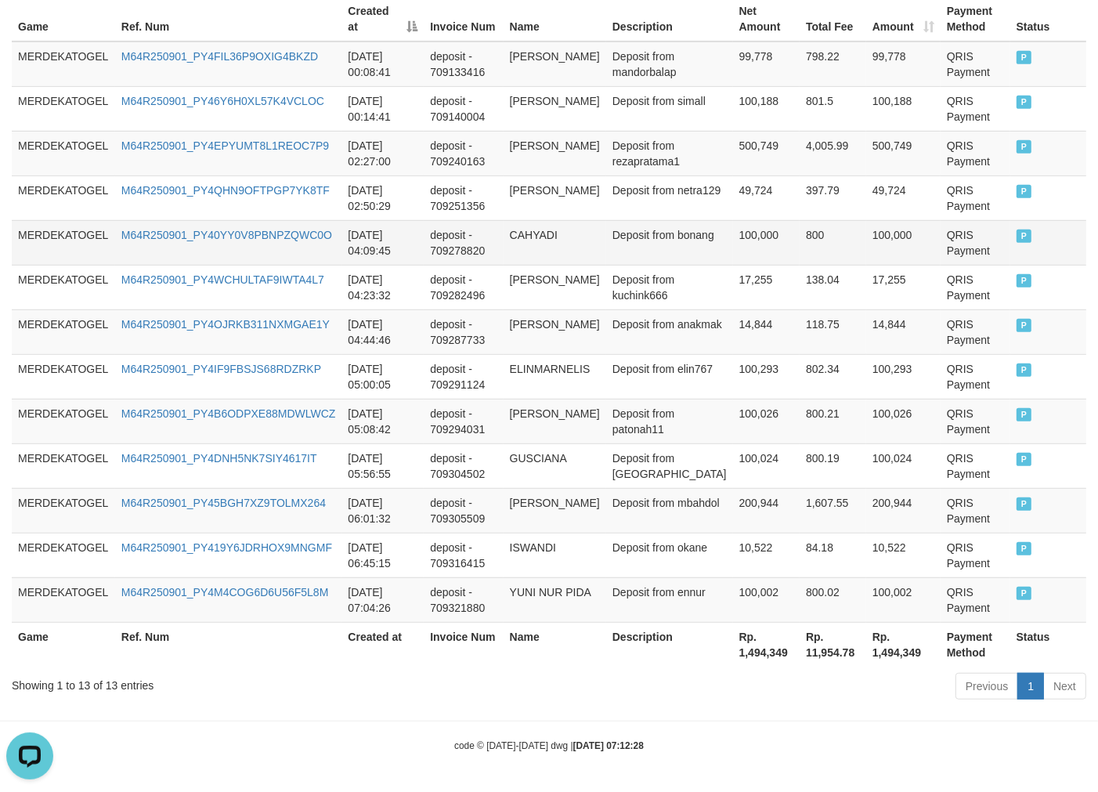
click at [487, 239] on td "deposit - 709278820" at bounding box center [463, 242] width 79 height 45
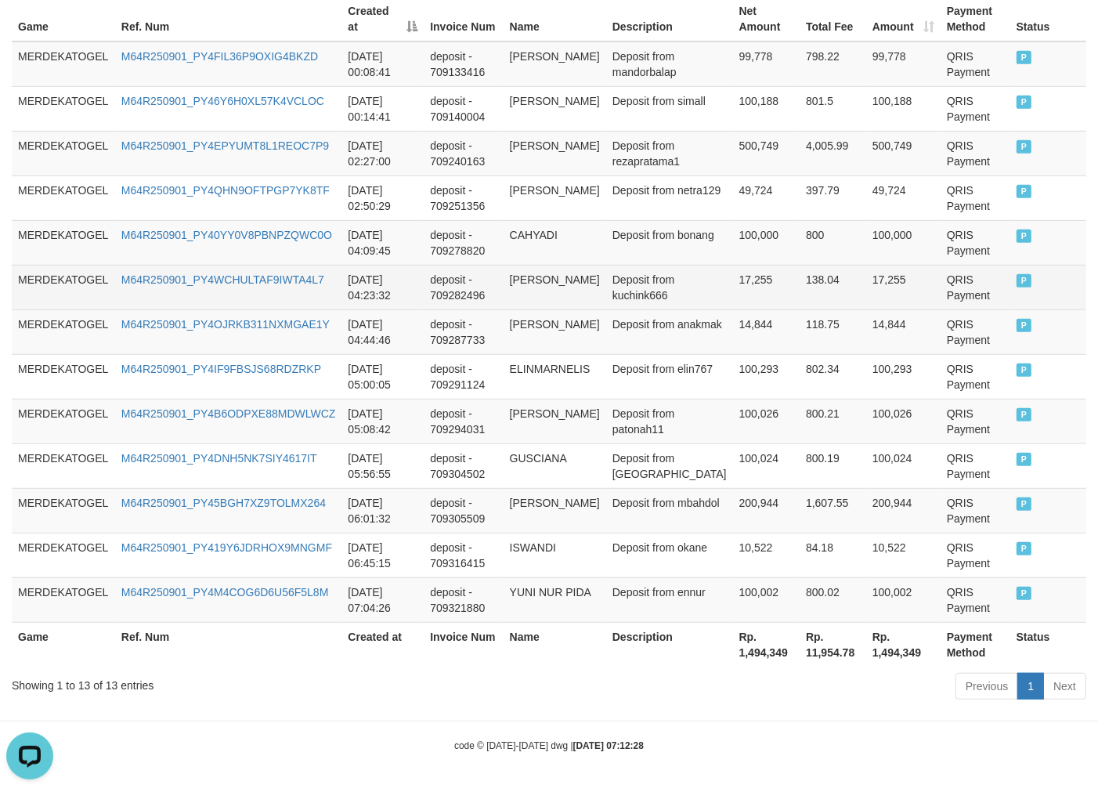
click at [585, 276] on td "[PERSON_NAME]" at bounding box center [555, 287] width 103 height 45
drag, startPoint x: 514, startPoint y: 279, endPoint x: 486, endPoint y: 266, distance: 30.9
click at [488, 267] on tr "MERDEKATOGEL M64R250901_PY4WCHULTAF9IWTA4L7 [DATE] 04:23:32 deposit - 709282496…" at bounding box center [549, 287] width 1075 height 45
drag, startPoint x: 592, startPoint y: 285, endPoint x: 583, endPoint y: 280, distance: 10.9
click at [584, 282] on td "[PERSON_NAME]" at bounding box center [555, 287] width 103 height 45
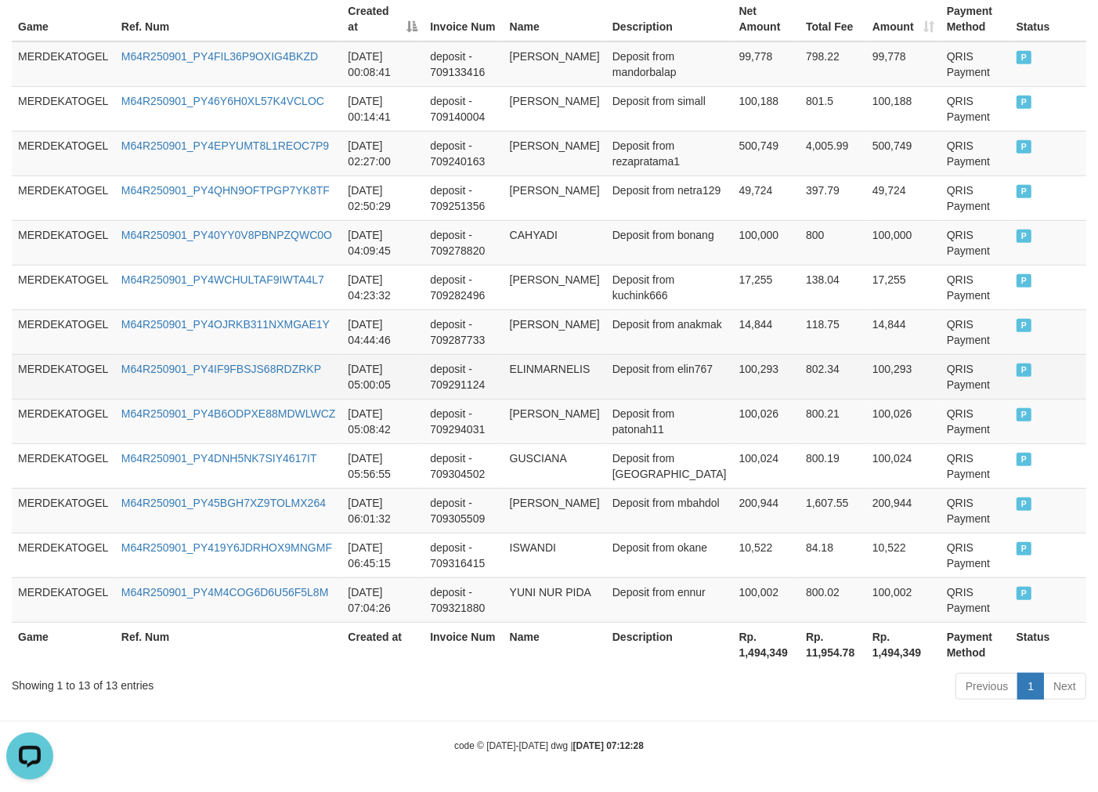
click at [602, 378] on td "ELINMARNELIS" at bounding box center [555, 376] width 103 height 45
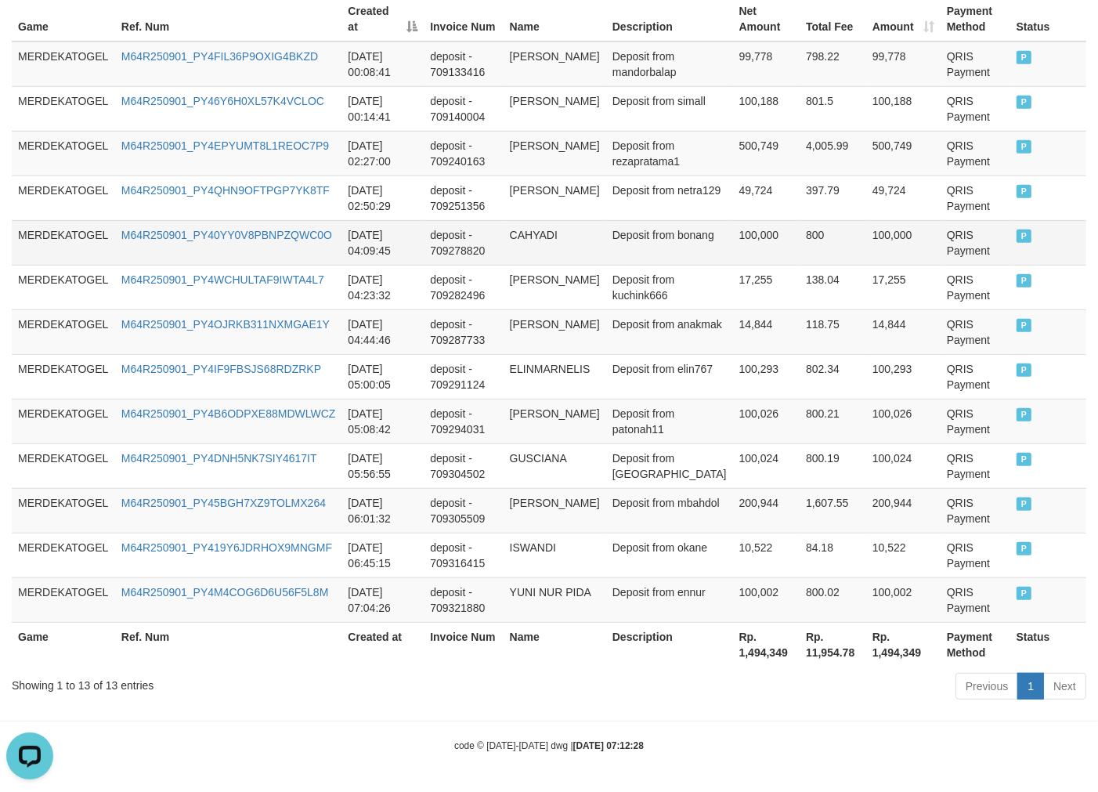
drag, startPoint x: 693, startPoint y: 273, endPoint x: 693, endPoint y: 224, distance: 48.6
click at [693, 272] on td "Deposit from kuchink666" at bounding box center [669, 287] width 127 height 45
click at [441, 241] on td "deposit - 709278820" at bounding box center [463, 242] width 79 height 45
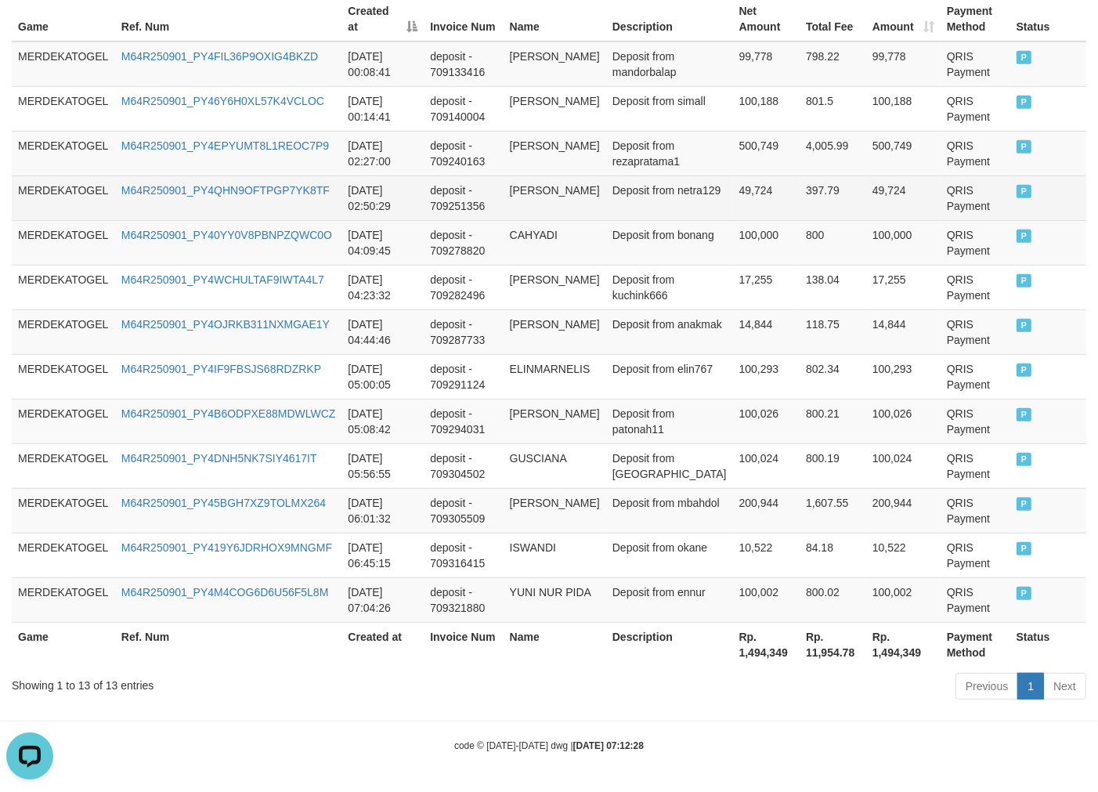
click at [567, 213] on td "[PERSON_NAME]" at bounding box center [555, 198] width 103 height 45
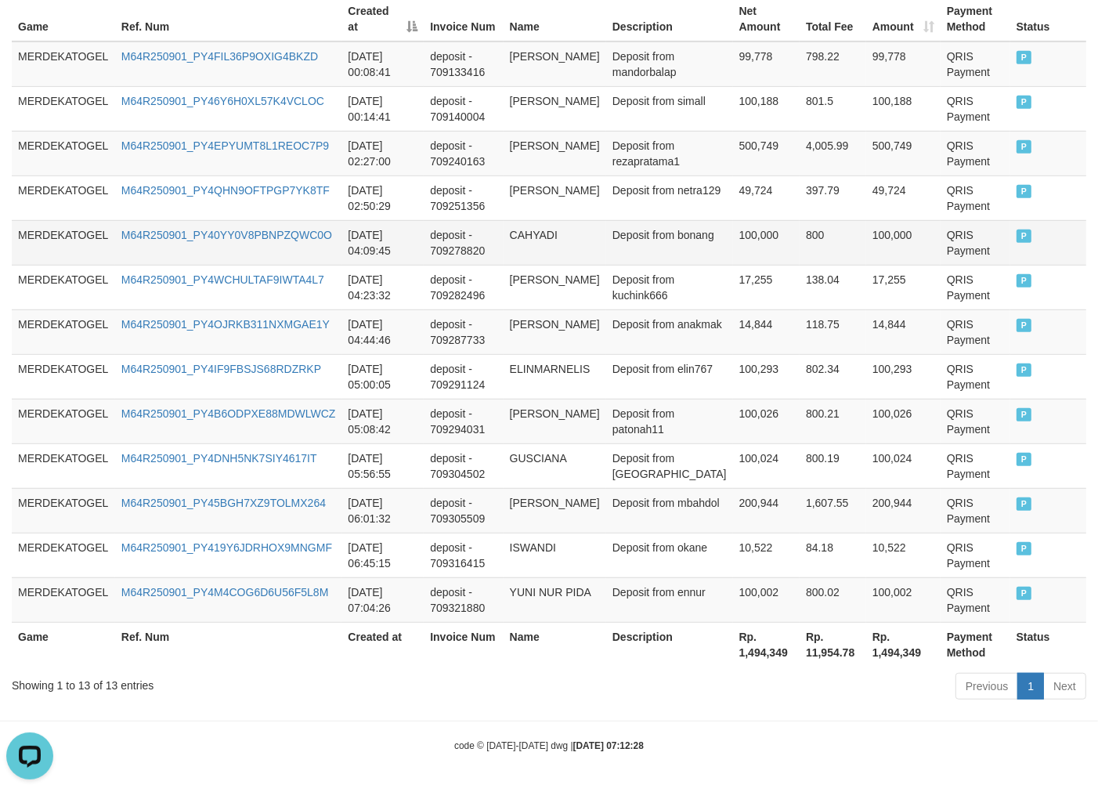
drag, startPoint x: 418, startPoint y: 251, endPoint x: 471, endPoint y: 225, distance: 58.5
click at [418, 249] on td "[DATE] 04:09:45" at bounding box center [383, 242] width 82 height 45
drag, startPoint x: 505, startPoint y: 317, endPoint x: 484, endPoint y: 309, distance: 21.6
click at [489, 312] on td "deposit - 709287733" at bounding box center [463, 331] width 79 height 45
drag, startPoint x: 545, startPoint y: 350, endPoint x: 536, endPoint y: 346, distance: 10.2
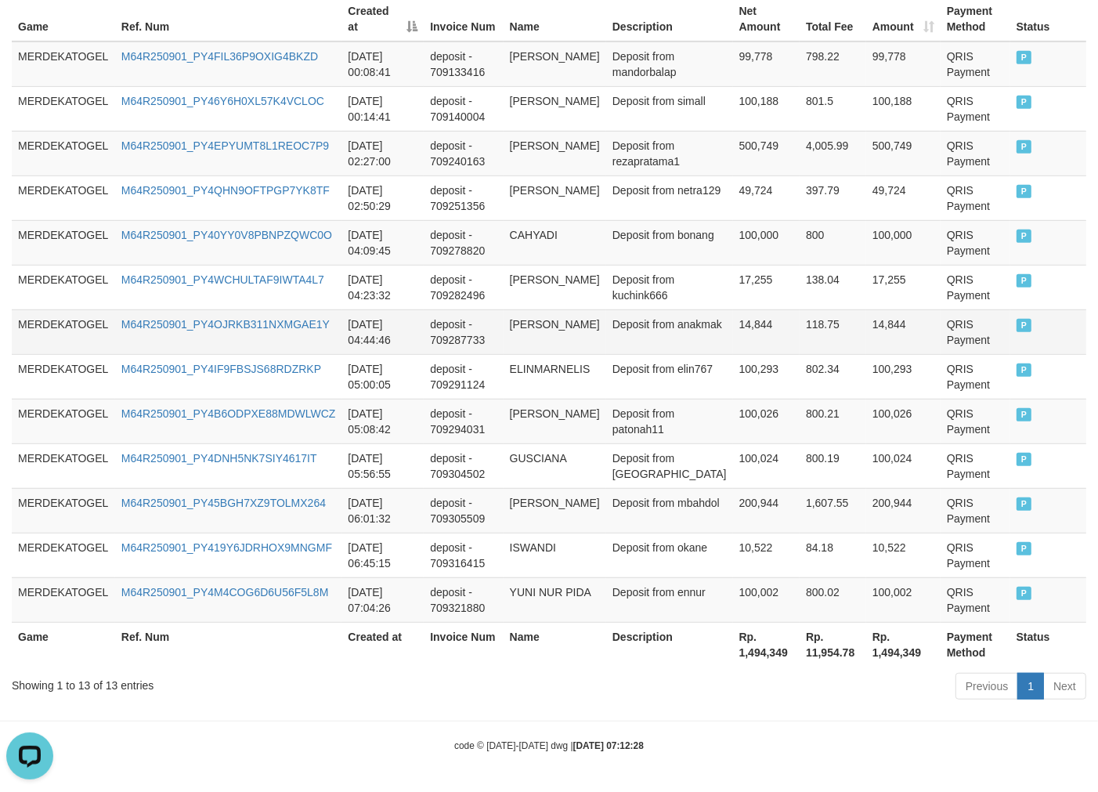
click at [542, 350] on td "[PERSON_NAME]" at bounding box center [555, 331] width 103 height 45
